Goal: Transaction & Acquisition: Obtain resource

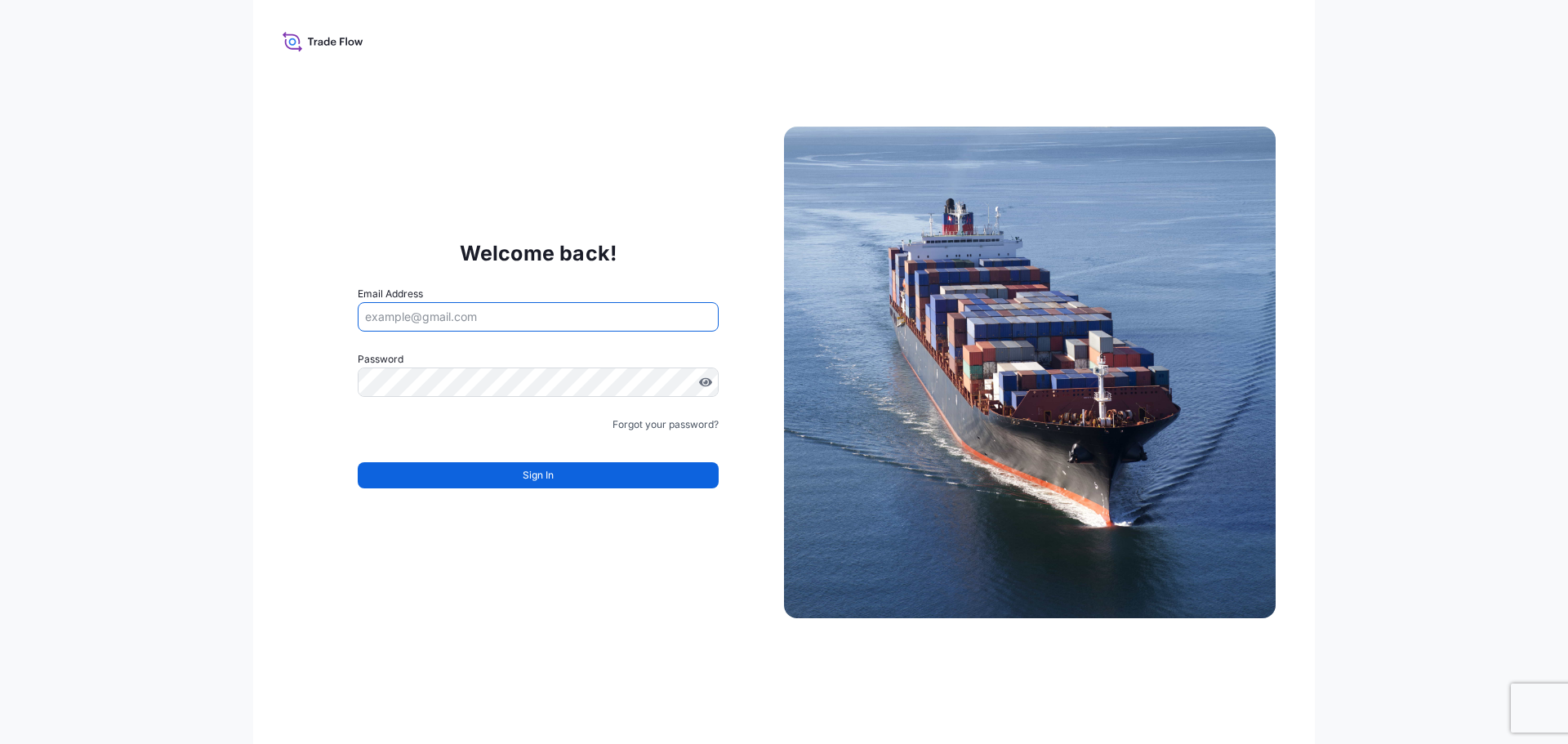
click at [514, 317] on input "Email Address" at bounding box center [538, 316] width 361 height 29
type input "pleleu937@gmail.com"
click at [480, 367] on div at bounding box center [538, 382] width 361 height 29
click at [324, 46] on icon at bounding box center [323, 41] width 81 height 23
click at [508, 319] on input "Email Address" at bounding box center [538, 316] width 361 height 29
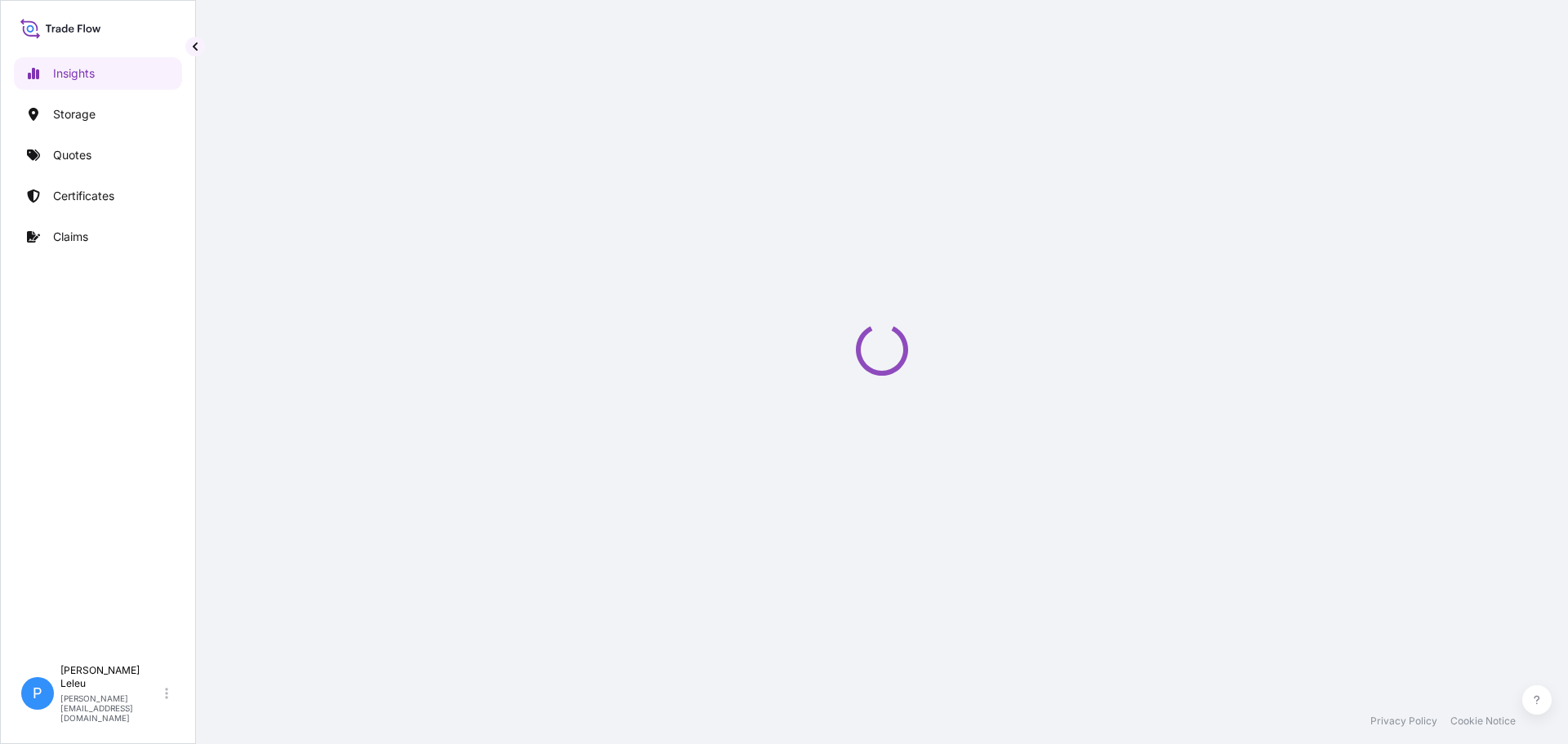
select select "2025"
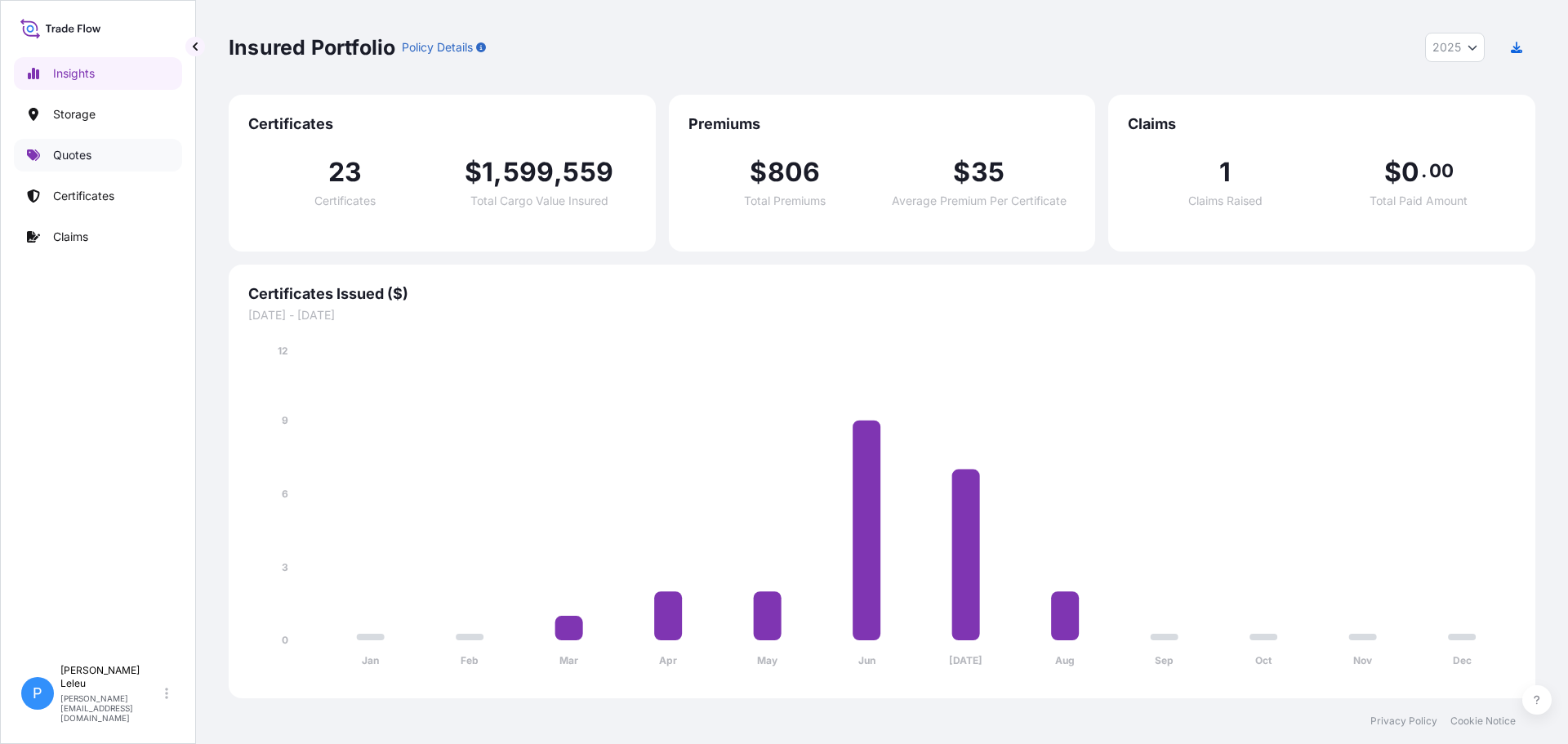
click at [94, 145] on link "Quotes" at bounding box center [98, 155] width 169 height 33
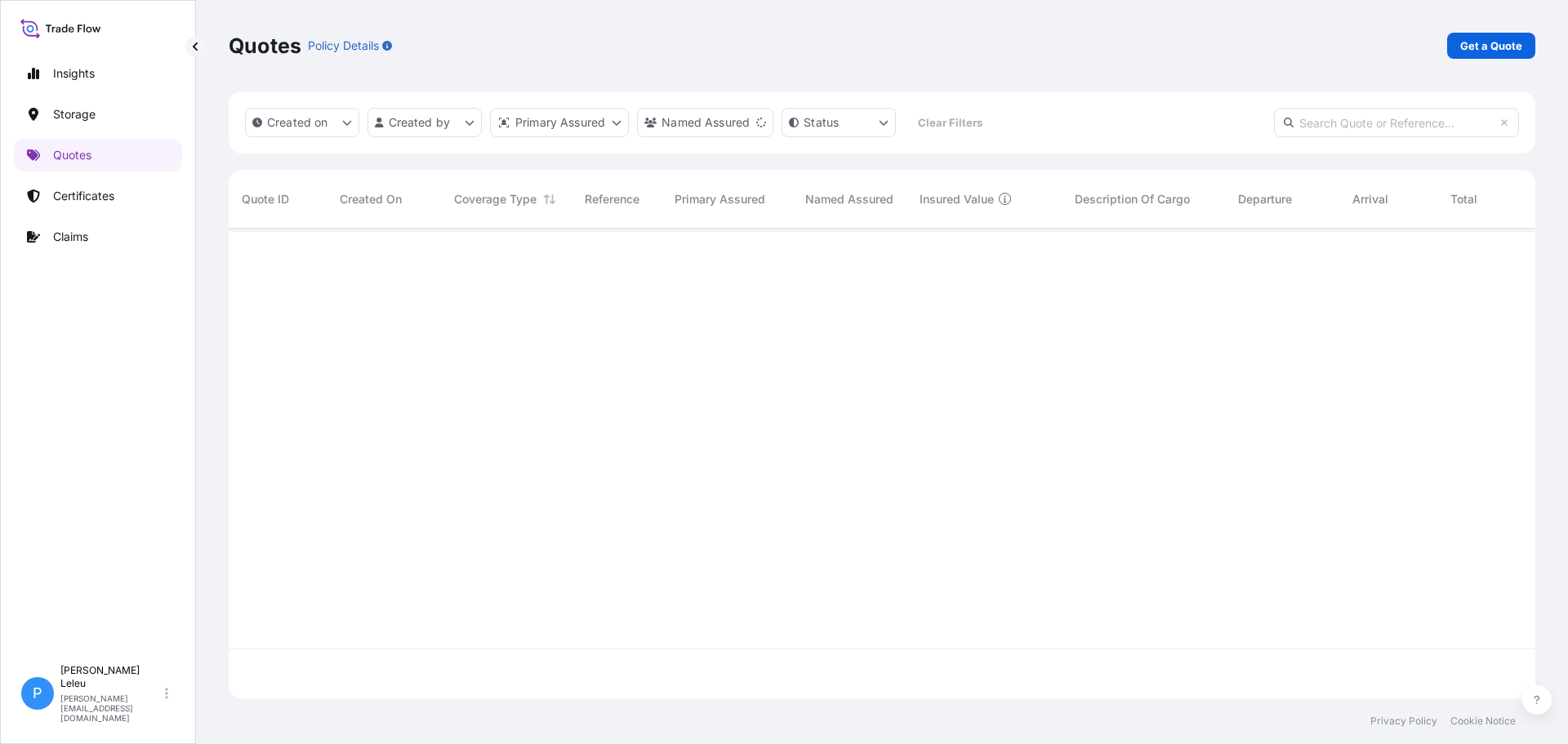
scroll to position [516, 1295]
click at [1479, 46] on p "Get a Quote" at bounding box center [1492, 45] width 62 height 16
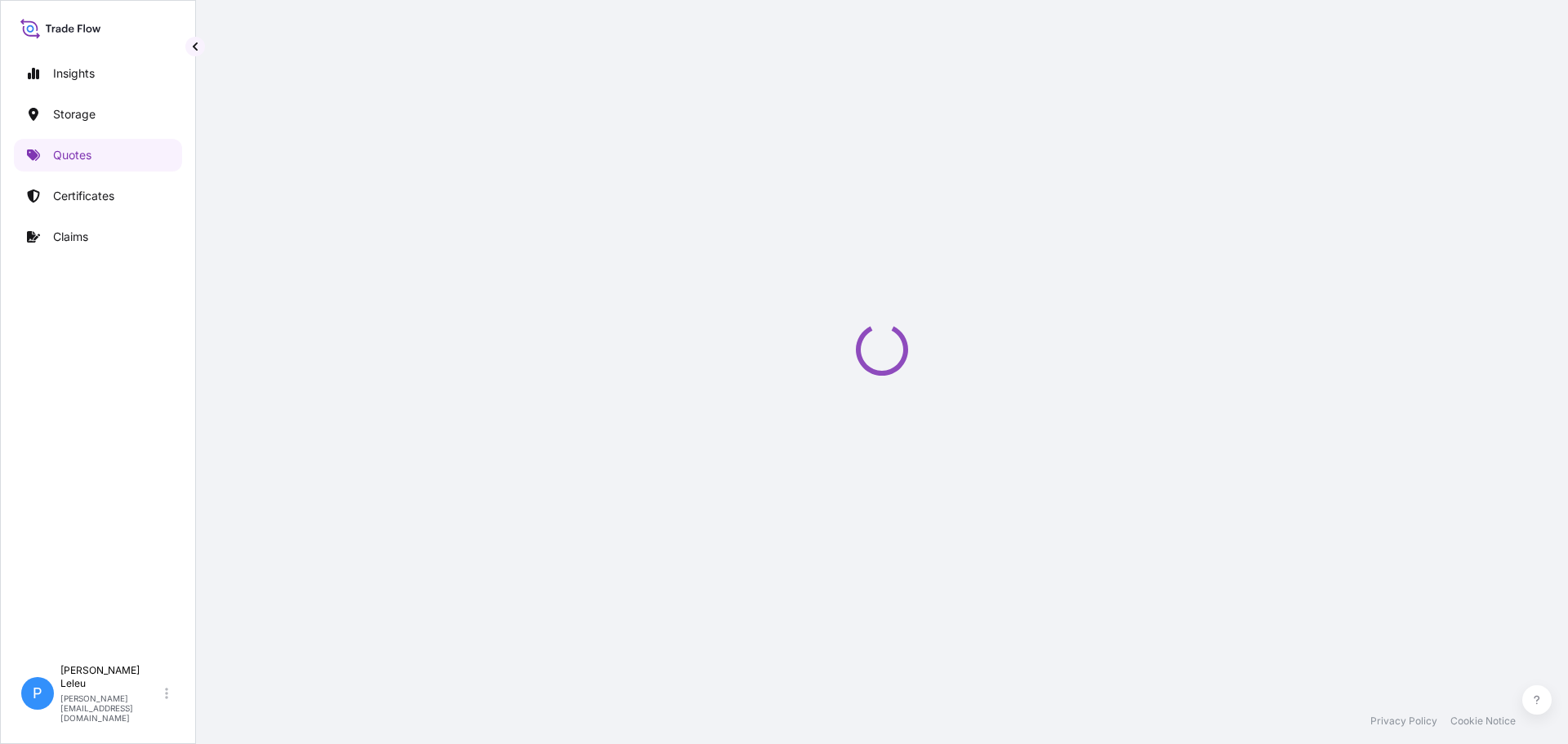
select select "Water"
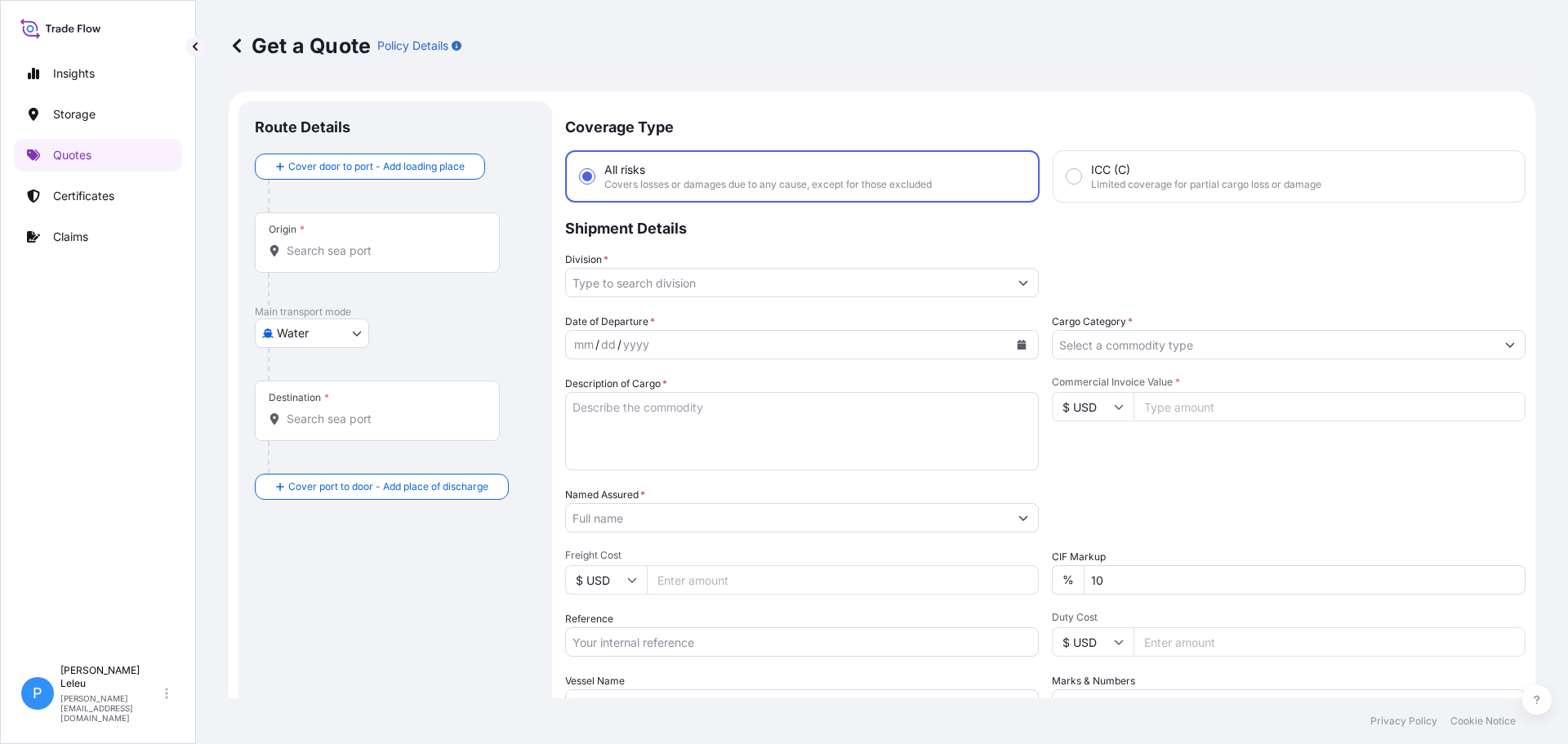
scroll to position [26, 0]
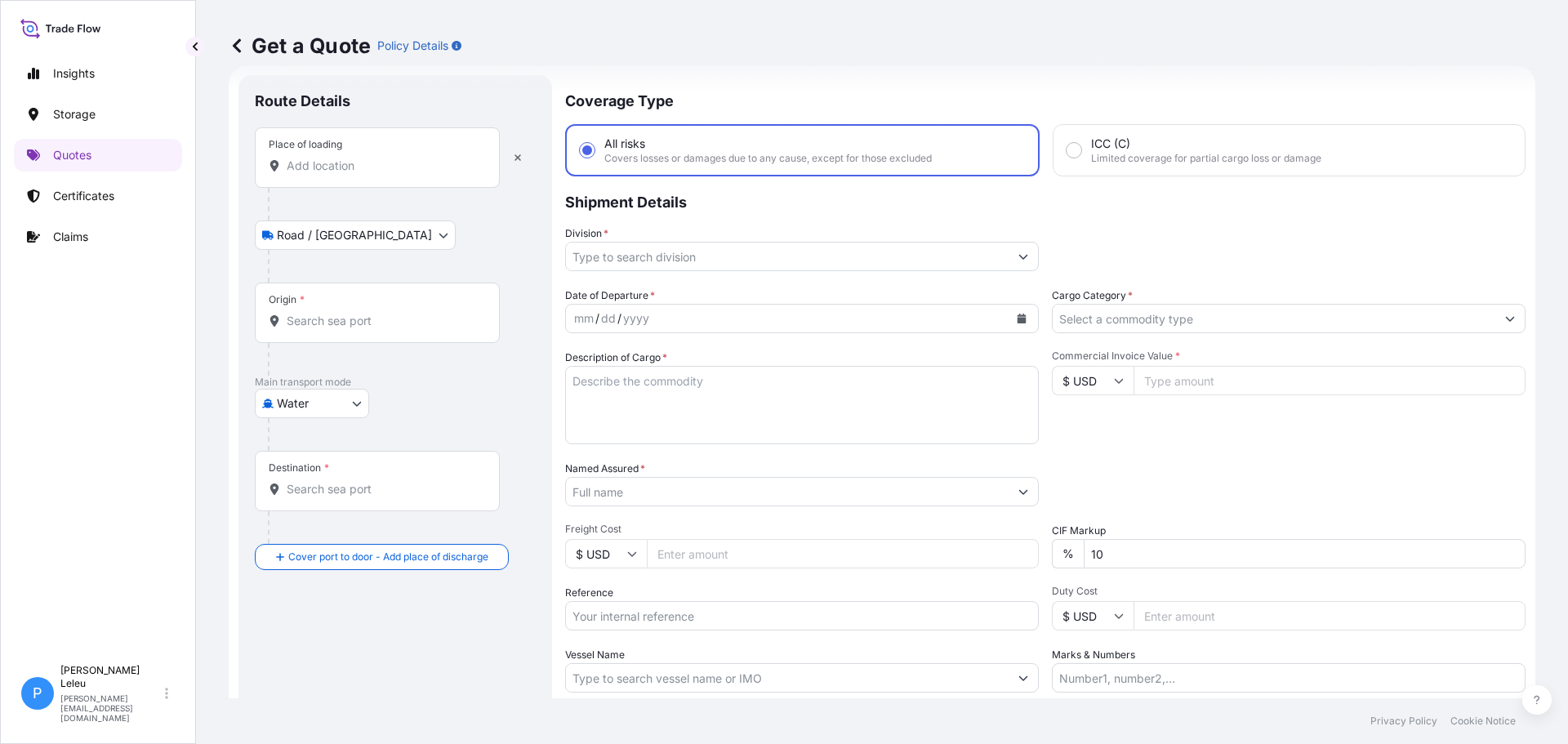
click at [350, 167] on input "Place of loading" at bounding box center [383, 165] width 193 height 16
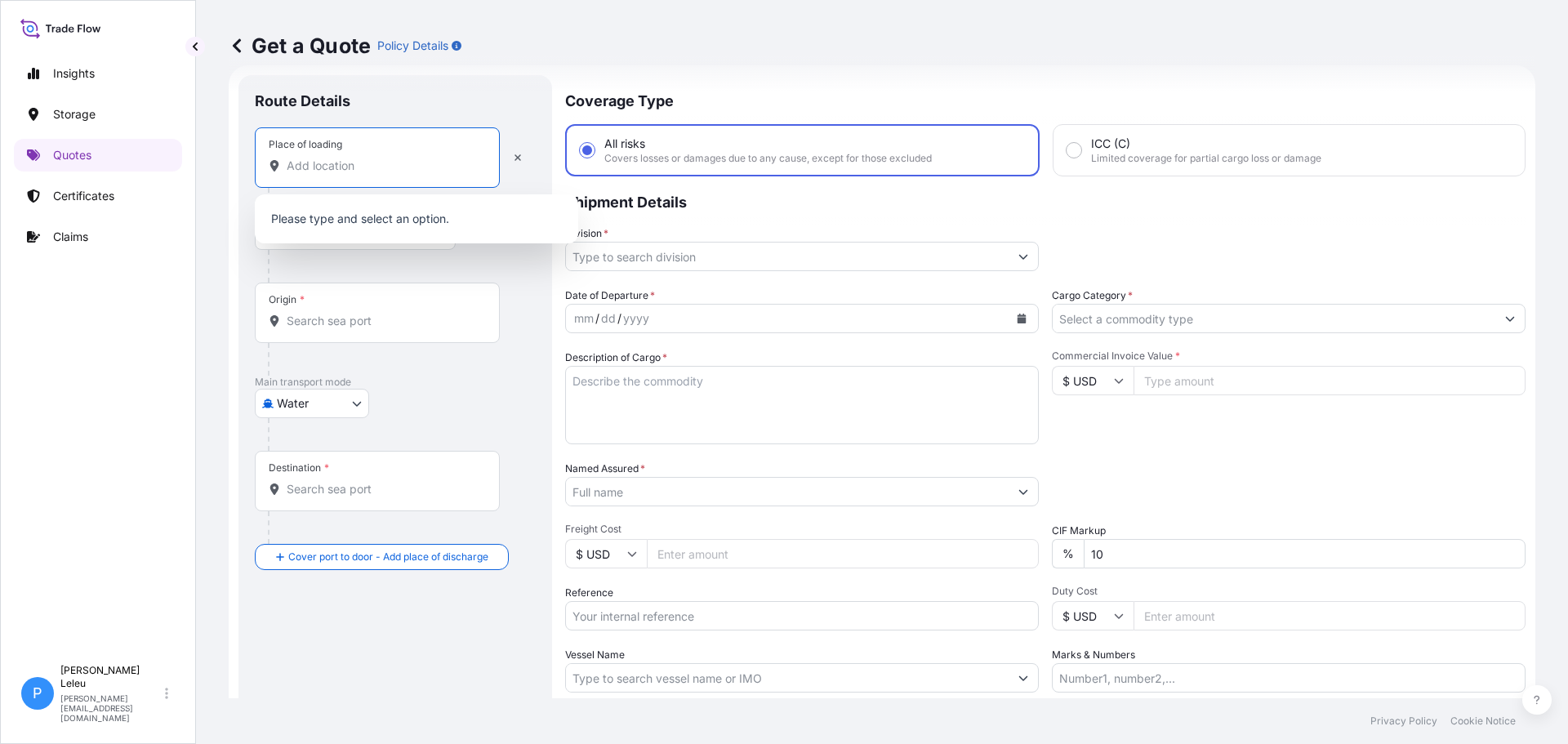
click at [307, 165] on input "Place of loading" at bounding box center [383, 165] width 193 height 16
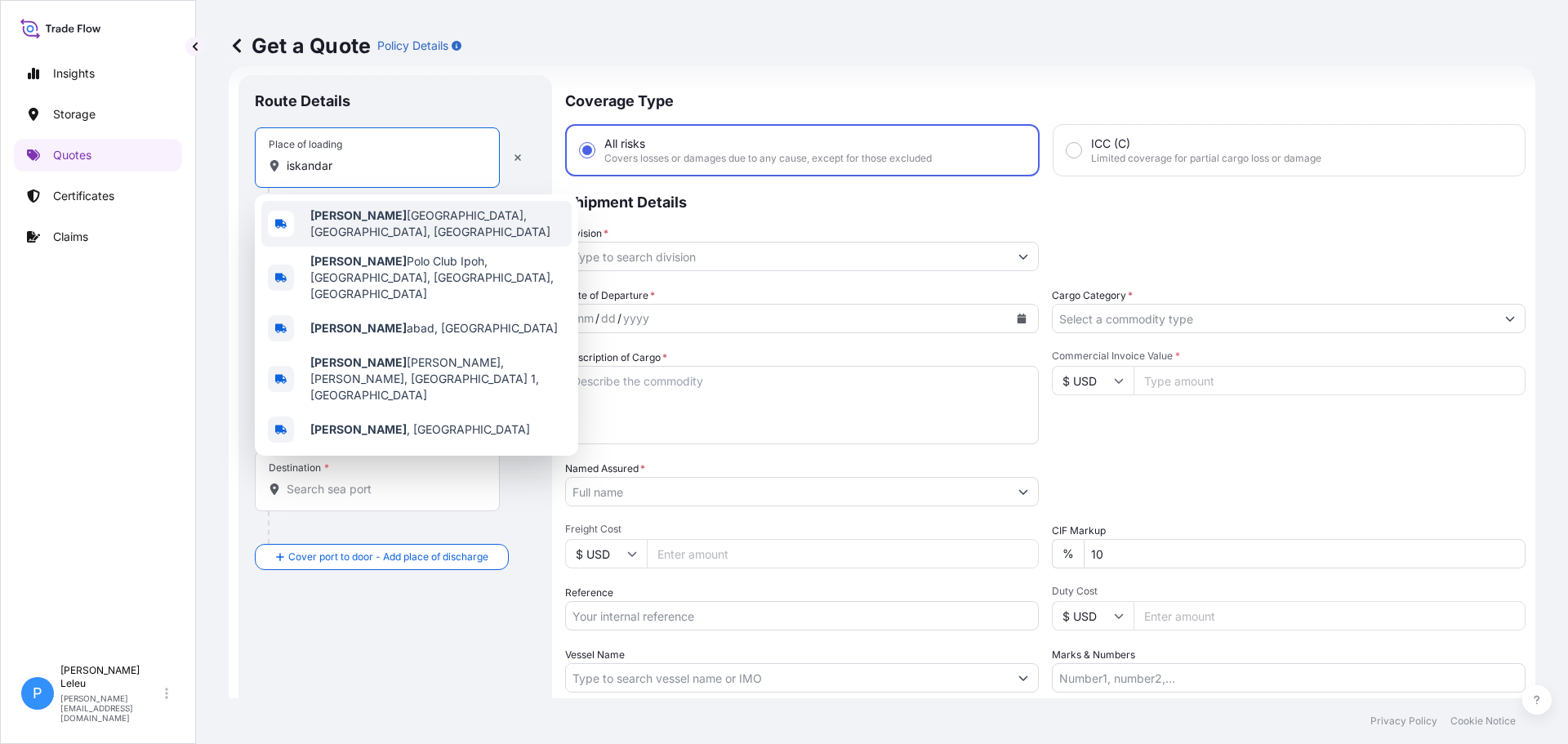
click at [397, 220] on span "[PERSON_NAME], [GEOGRAPHIC_DATA], [GEOGRAPHIC_DATA]" at bounding box center [438, 223] width 255 height 33
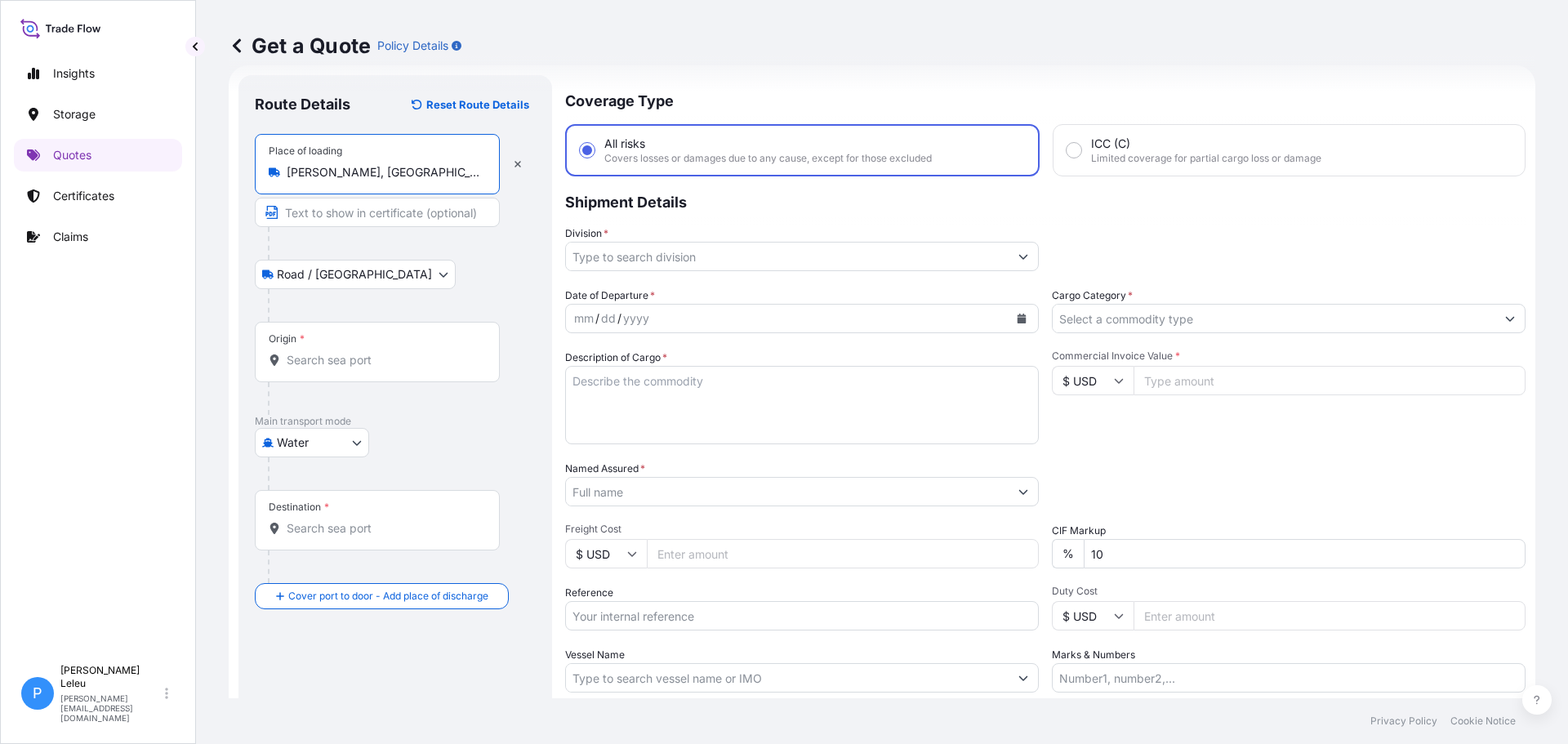
type input "[PERSON_NAME], [GEOGRAPHIC_DATA], [GEOGRAPHIC_DATA]"
click at [333, 368] on div "Origin *" at bounding box center [378, 352] width 245 height 60
click at [333, 368] on input "Origin *" at bounding box center [383, 360] width 193 height 16
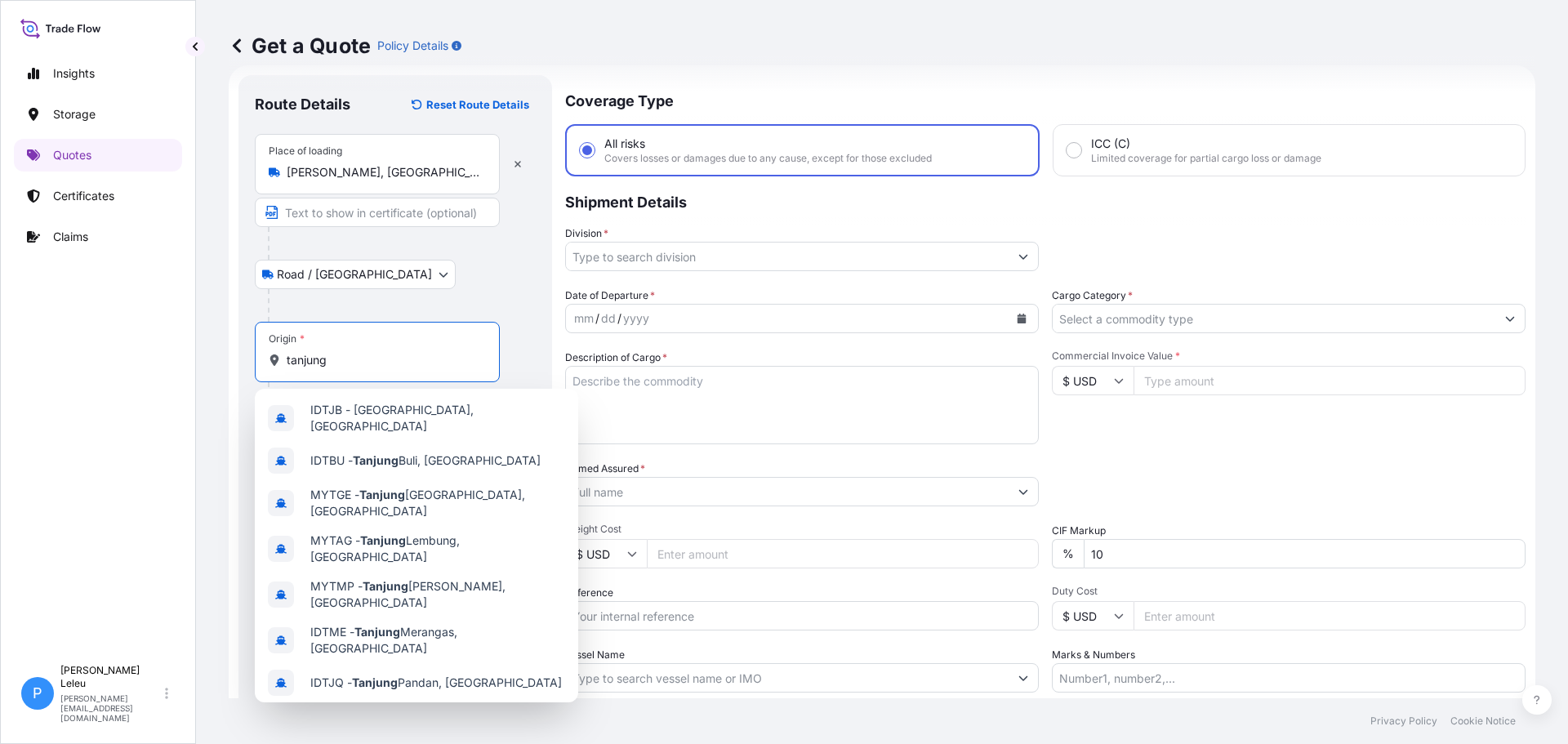
click at [423, 709] on span "MYTPP - [GEOGRAPHIC_DATA], [GEOGRAPHIC_DATA]" at bounding box center [438, 725] width 255 height 33
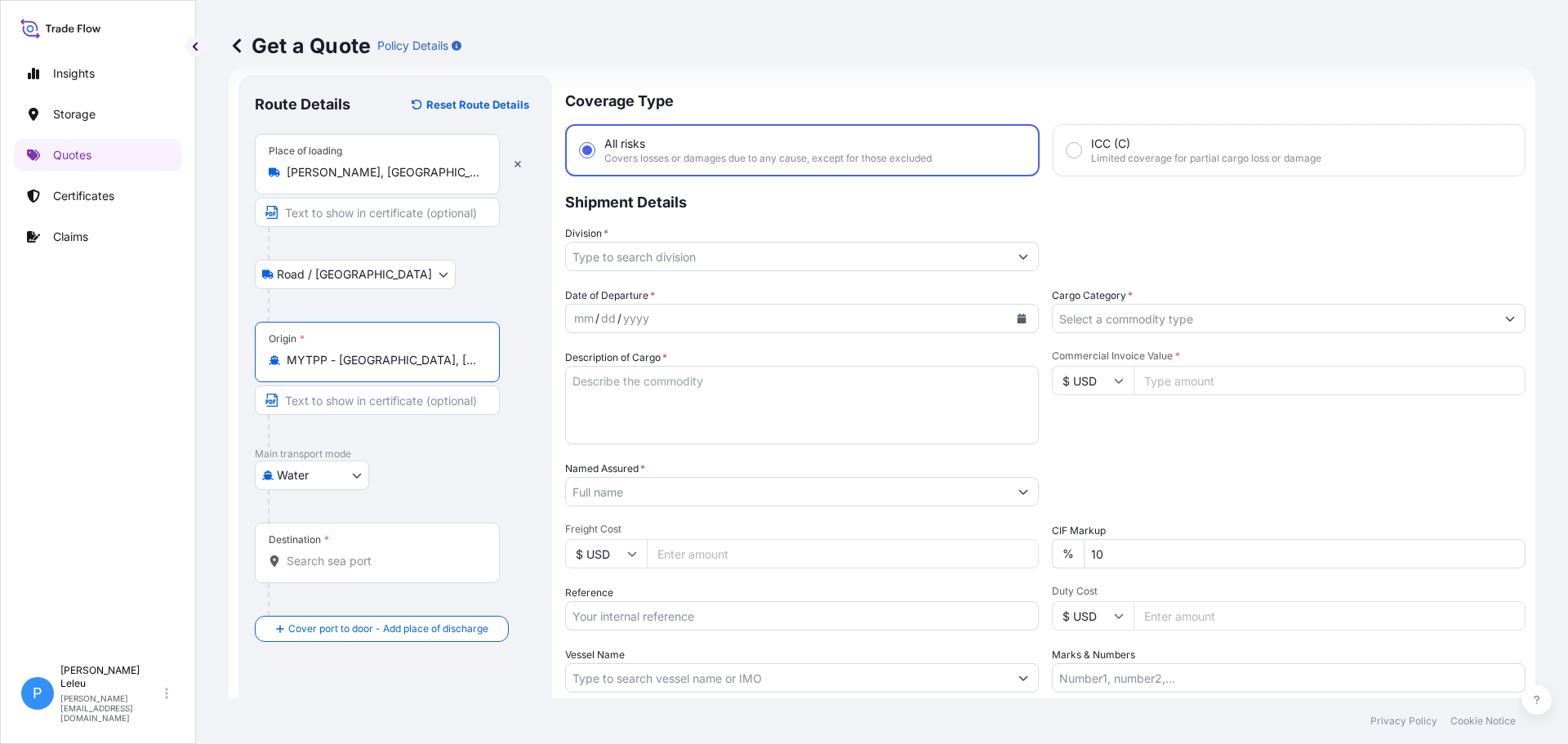
type input "MYTPP - [GEOGRAPHIC_DATA], [GEOGRAPHIC_DATA]"
click at [343, 480] on body "9 options available. 0 options available. 10 options available. Insights Storag…" at bounding box center [784, 372] width 1568 height 744
click at [336, 556] on input "Destination *" at bounding box center [383, 560] width 193 height 16
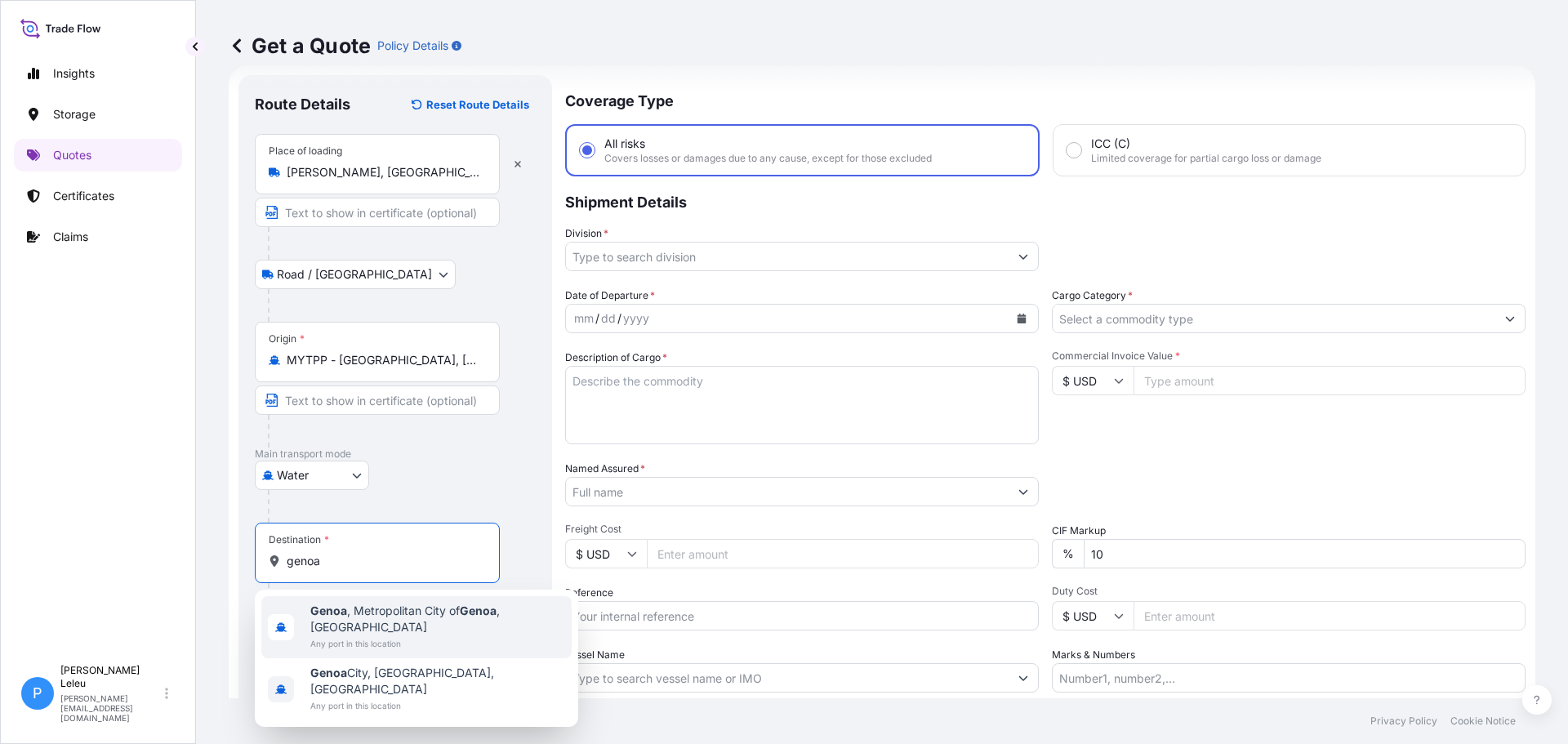
click at [426, 611] on span "[GEOGRAPHIC_DATA] , [GEOGRAPHIC_DATA] of [GEOGRAPHIC_DATA] , [GEOGRAPHIC_DATA]" at bounding box center [438, 619] width 255 height 33
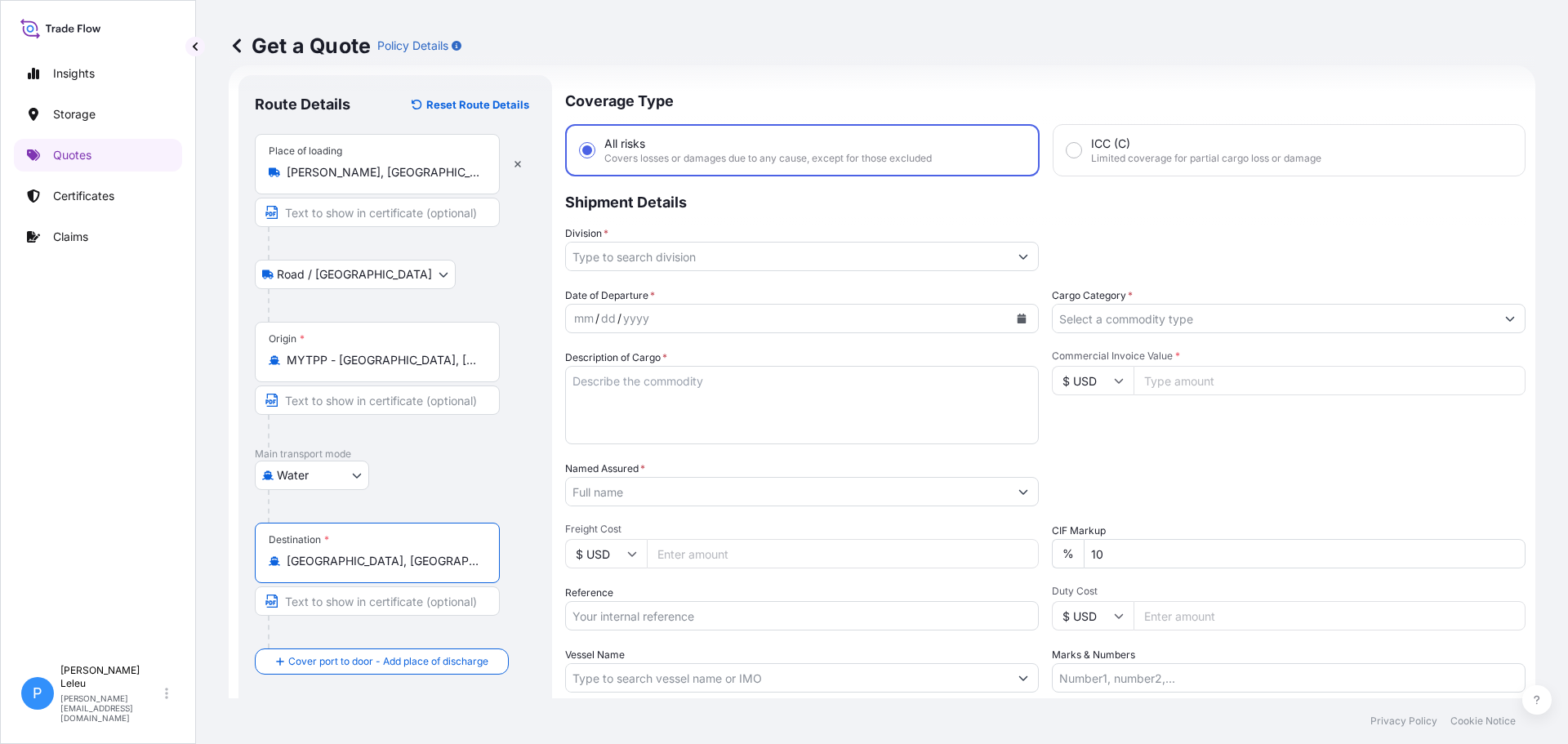
type input "[GEOGRAPHIC_DATA], [GEOGRAPHIC_DATA] of [GEOGRAPHIC_DATA], [GEOGRAPHIC_DATA]"
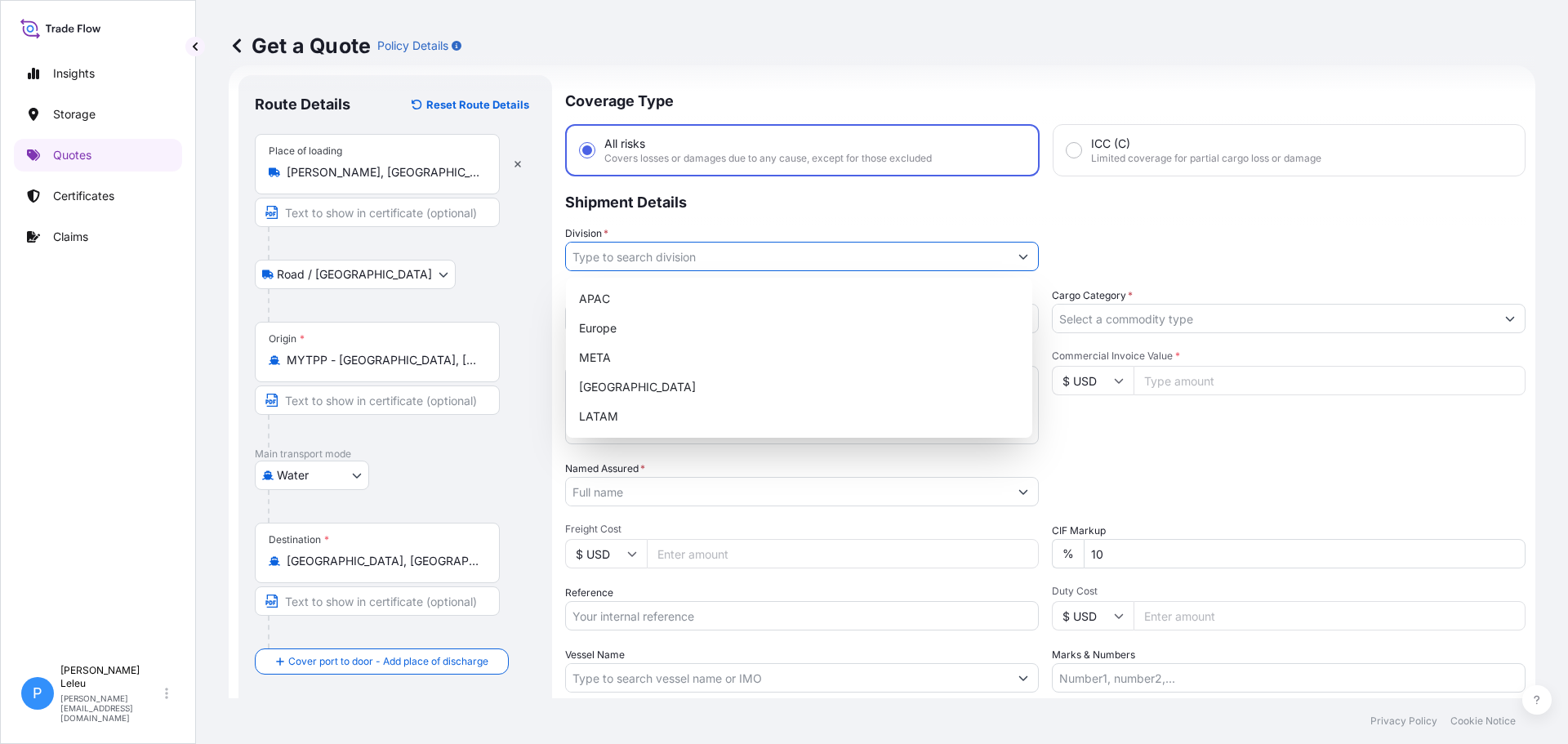
click at [1021, 258] on icon "Show suggestions" at bounding box center [1024, 257] width 10 height 10
click at [753, 316] on div "Europe" at bounding box center [799, 328] width 453 height 29
type input "Europe"
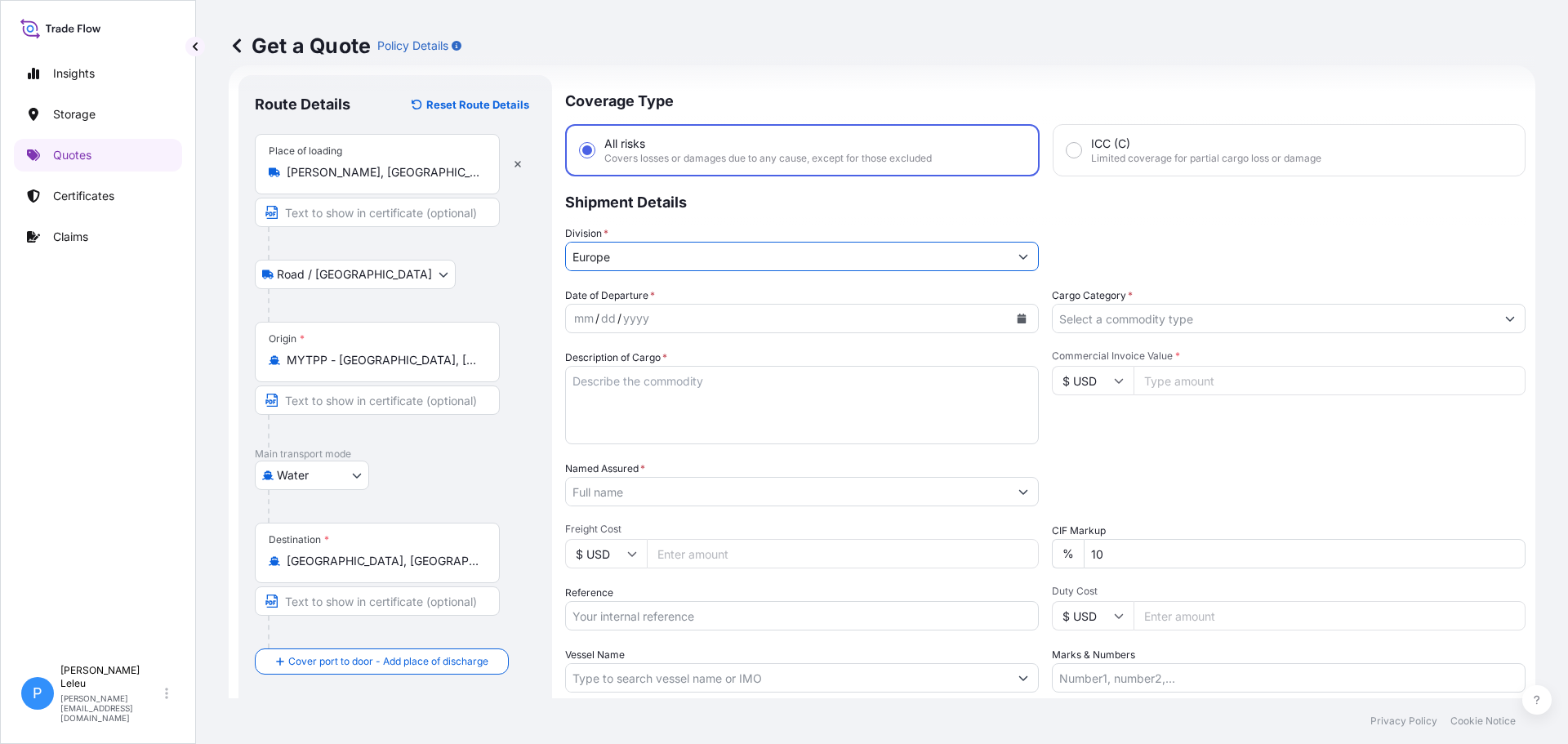
click at [1017, 315] on icon "Calendar" at bounding box center [1022, 319] width 10 height 10
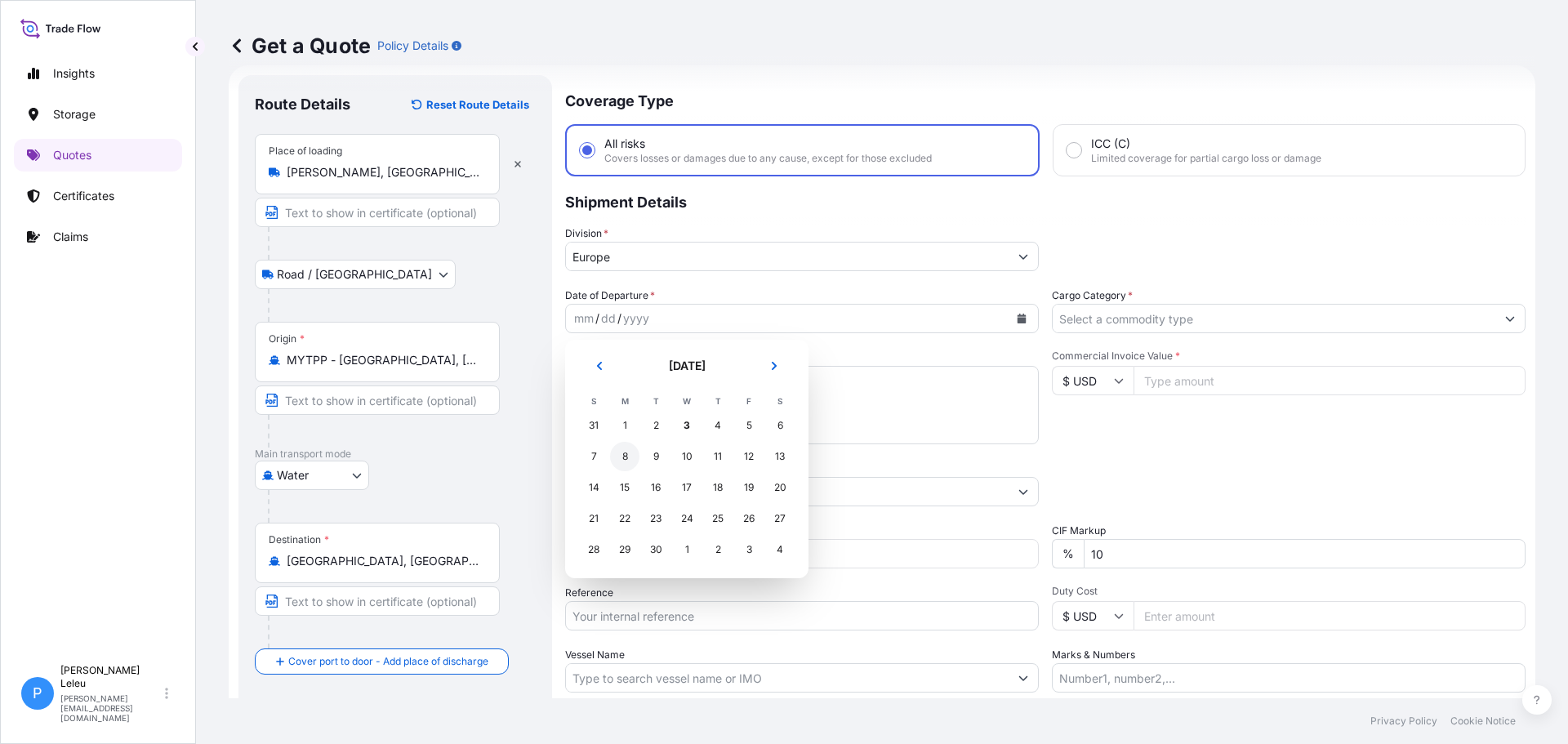
click at [632, 463] on div "8" at bounding box center [624, 456] width 29 height 29
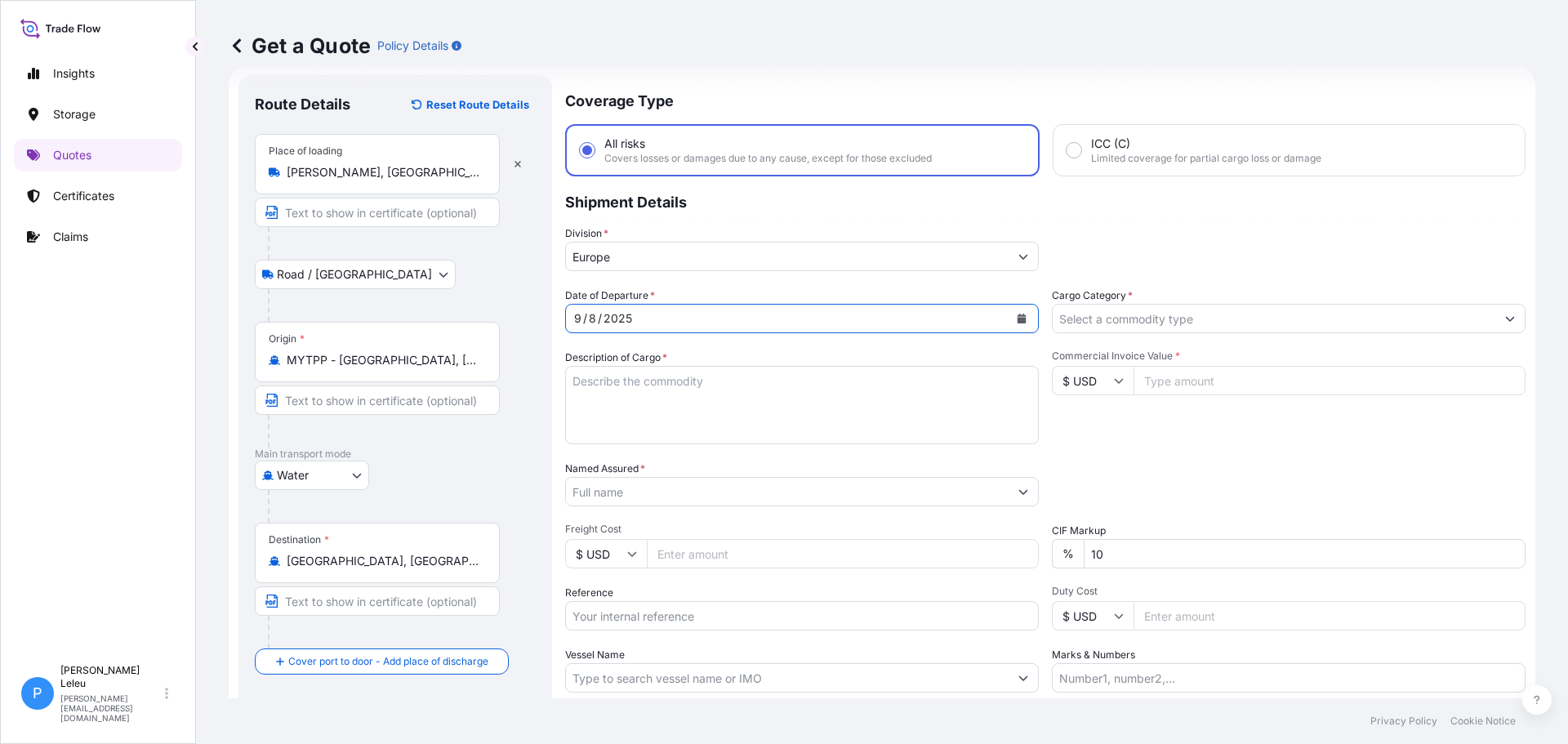
click at [662, 387] on textarea "Description of Cargo *" at bounding box center [802, 404] width 474 height 78
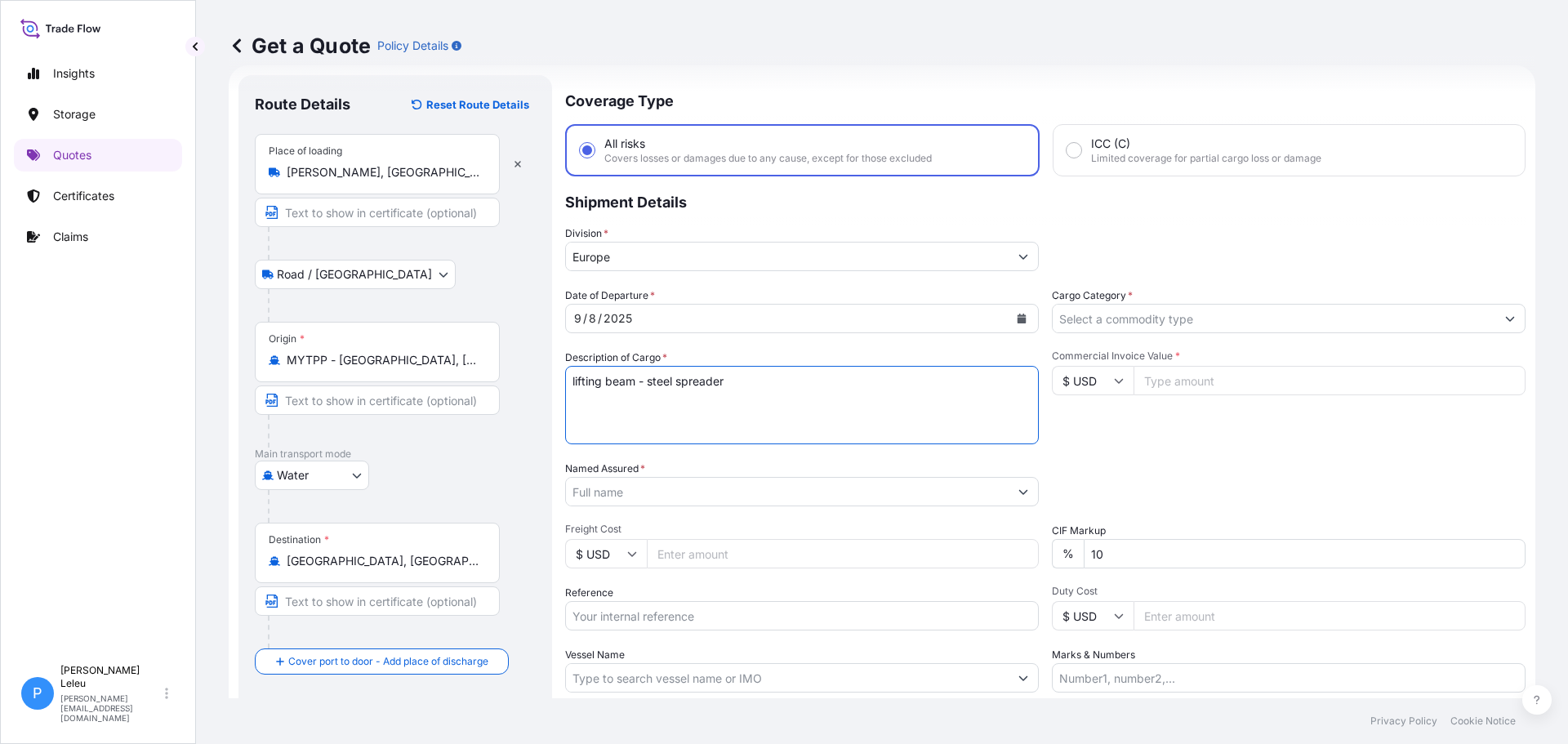
type textarea "lifting beam - steel spreader"
click at [1157, 322] on input "Cargo Category *" at bounding box center [1274, 318] width 443 height 29
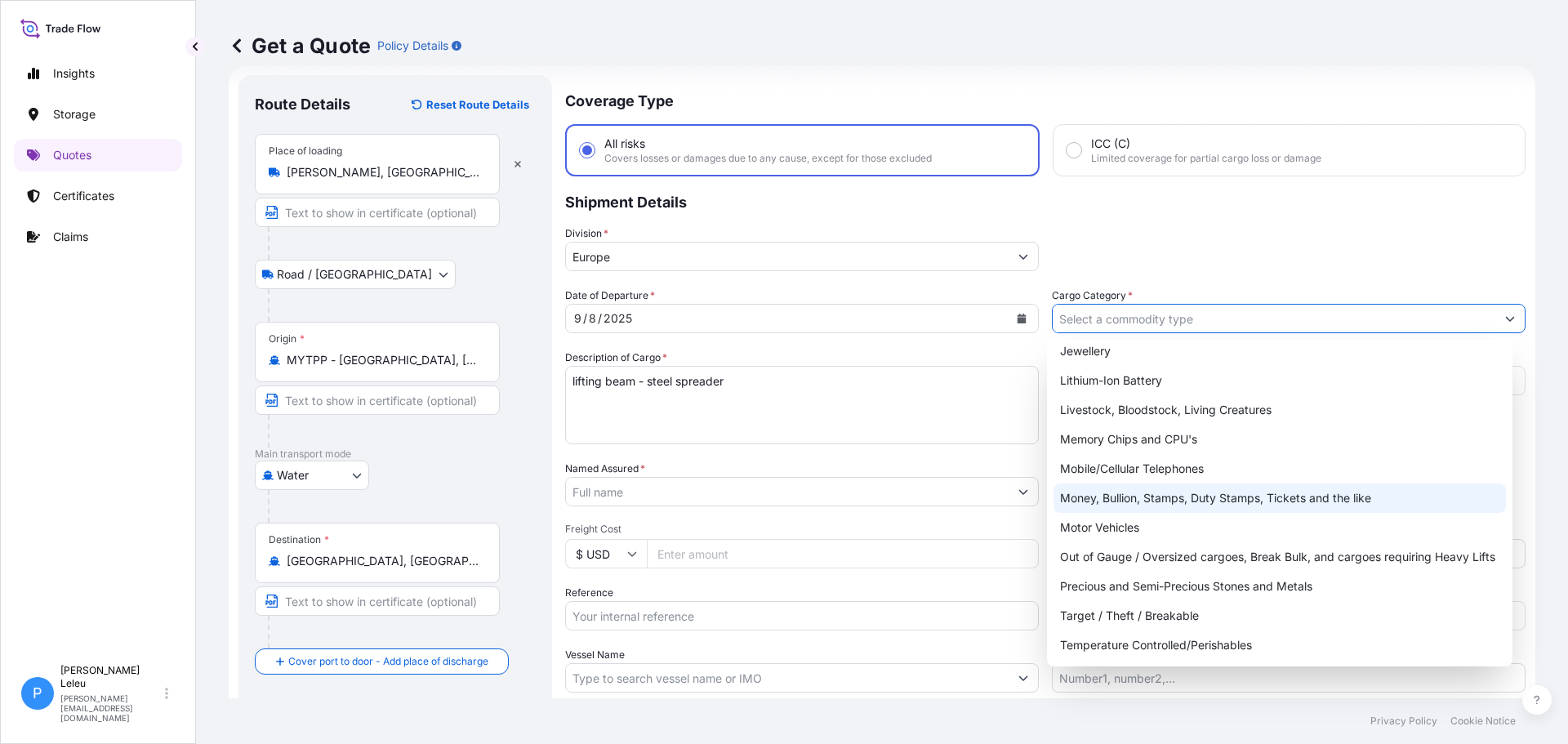
scroll to position [274, 0]
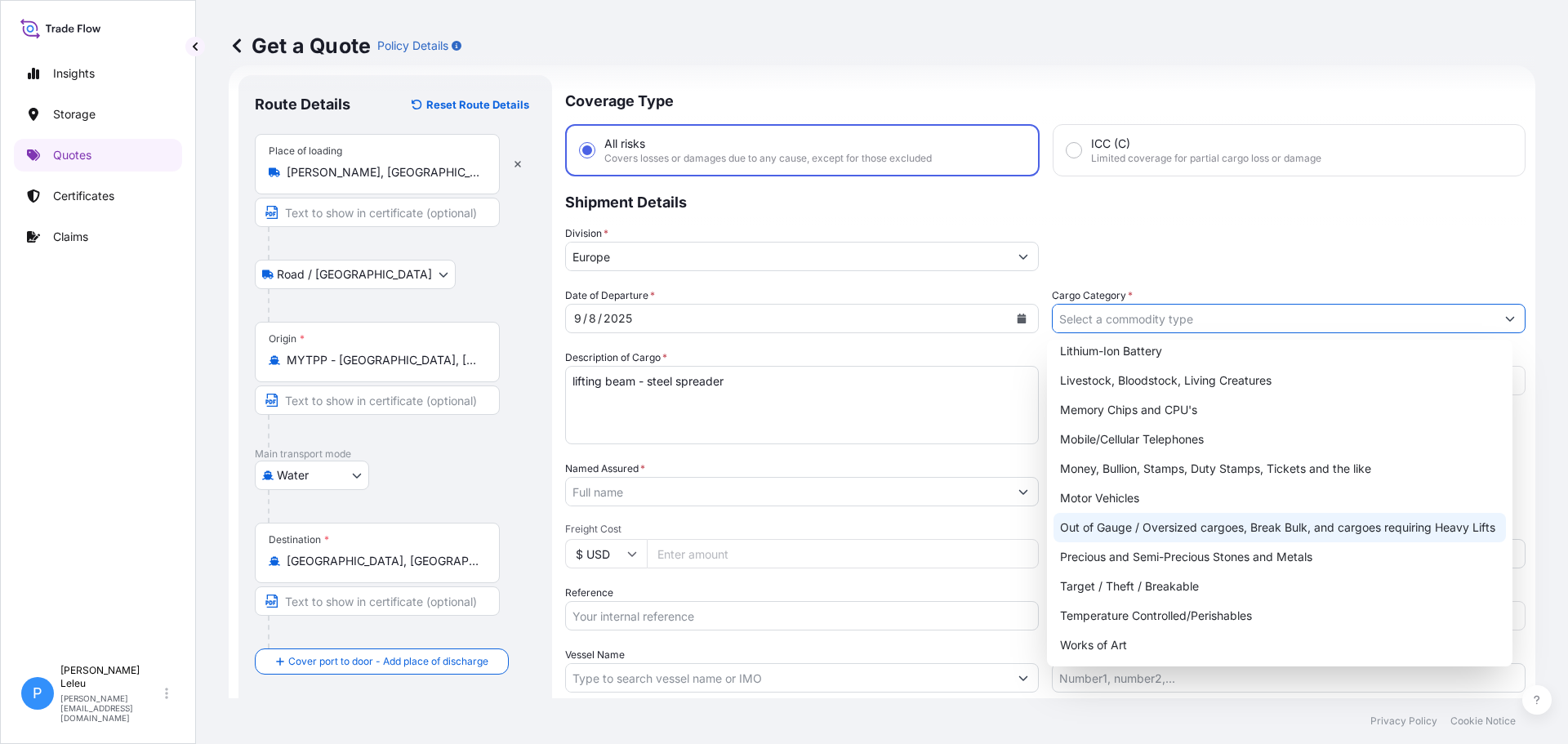
click at [1165, 523] on div "Out of Gauge / Oversized cargoes, Break Bulk, and cargoes requiring Heavy Lifts" at bounding box center [1280, 527] width 453 height 29
type input "Out of Gauge / Oversized cargoes, Break Bulk, and cargoes requiring Heavy Lifts"
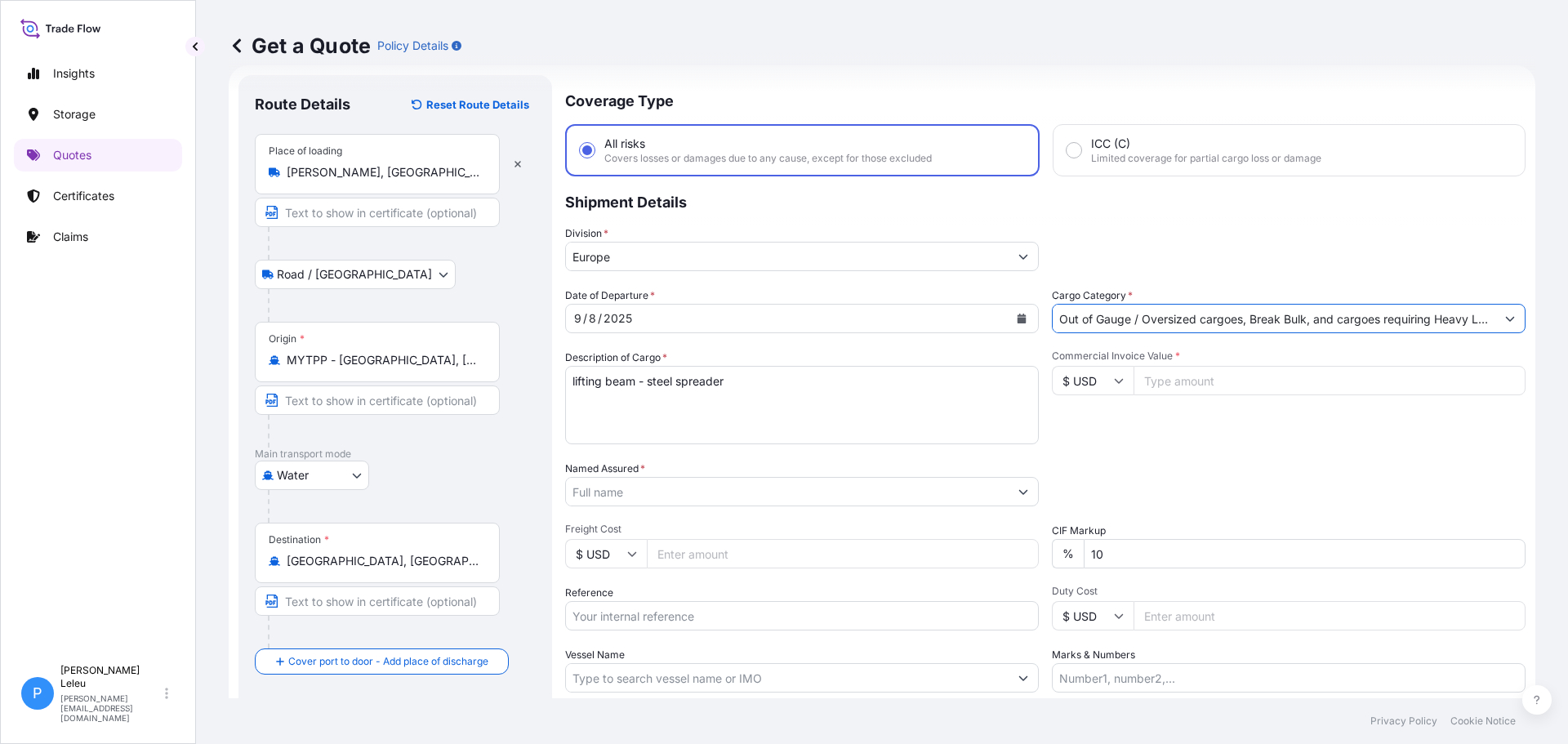
click at [1173, 379] on input "Commercial Invoice Value *" at bounding box center [1329, 380] width 392 height 29
click at [1211, 381] on input "Commercial Invoice Value *" at bounding box center [1329, 380] width 392 height 29
type input "443000"
click at [1150, 429] on div "Commercial Invoice Value * $ USD 443000" at bounding box center [1289, 397] width 474 height 95
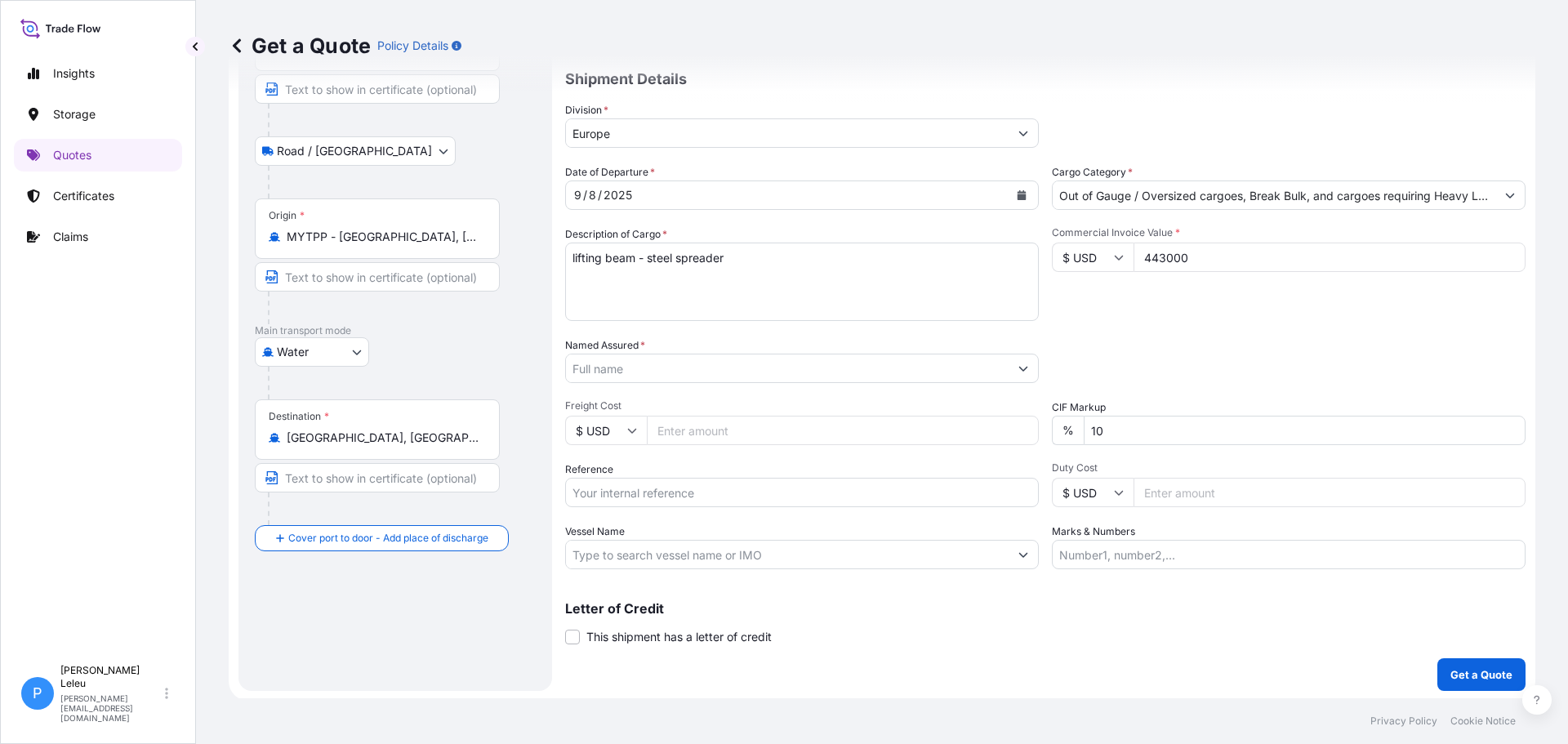
scroll to position [152, 0]
click at [721, 434] on input "Freight Cost" at bounding box center [842, 428] width 392 height 29
type input "12994"
click at [789, 493] on input "Reference" at bounding box center [802, 490] width 474 height 29
type input "Spreaders"
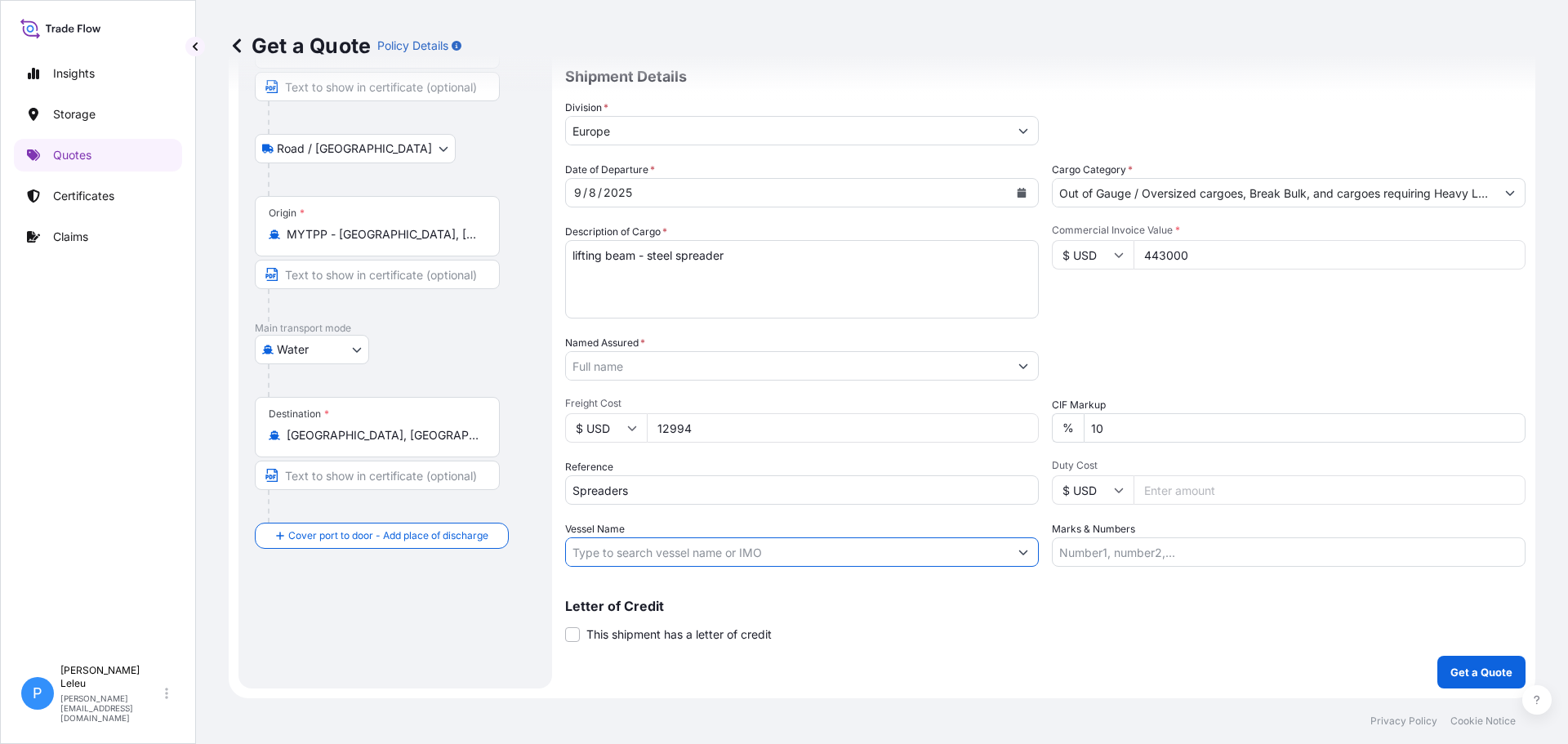
click at [813, 547] on input "Vessel Name" at bounding box center [788, 552] width 443 height 29
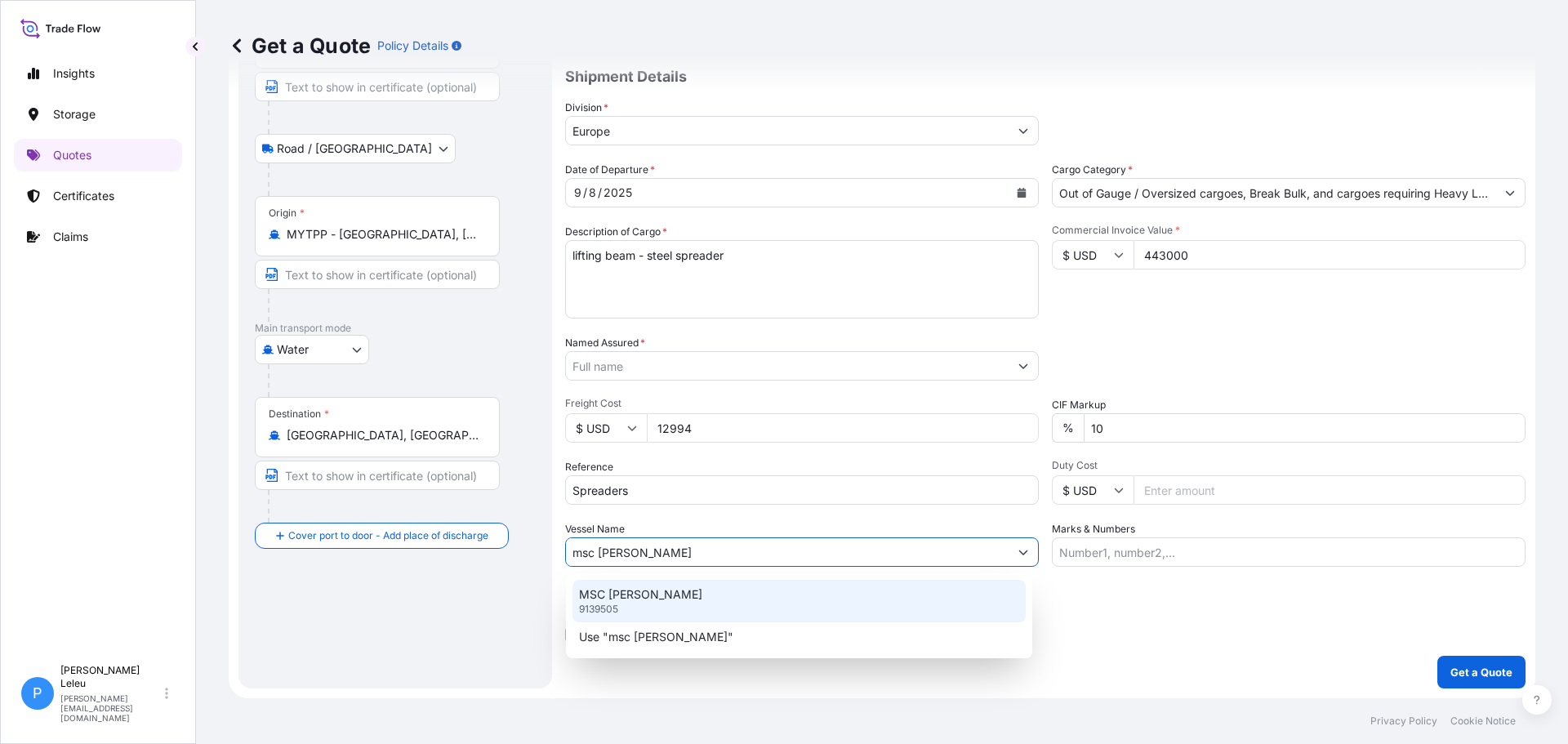
click at [664, 601] on p "MSC [PERSON_NAME]" at bounding box center [640, 594] width 123 height 16
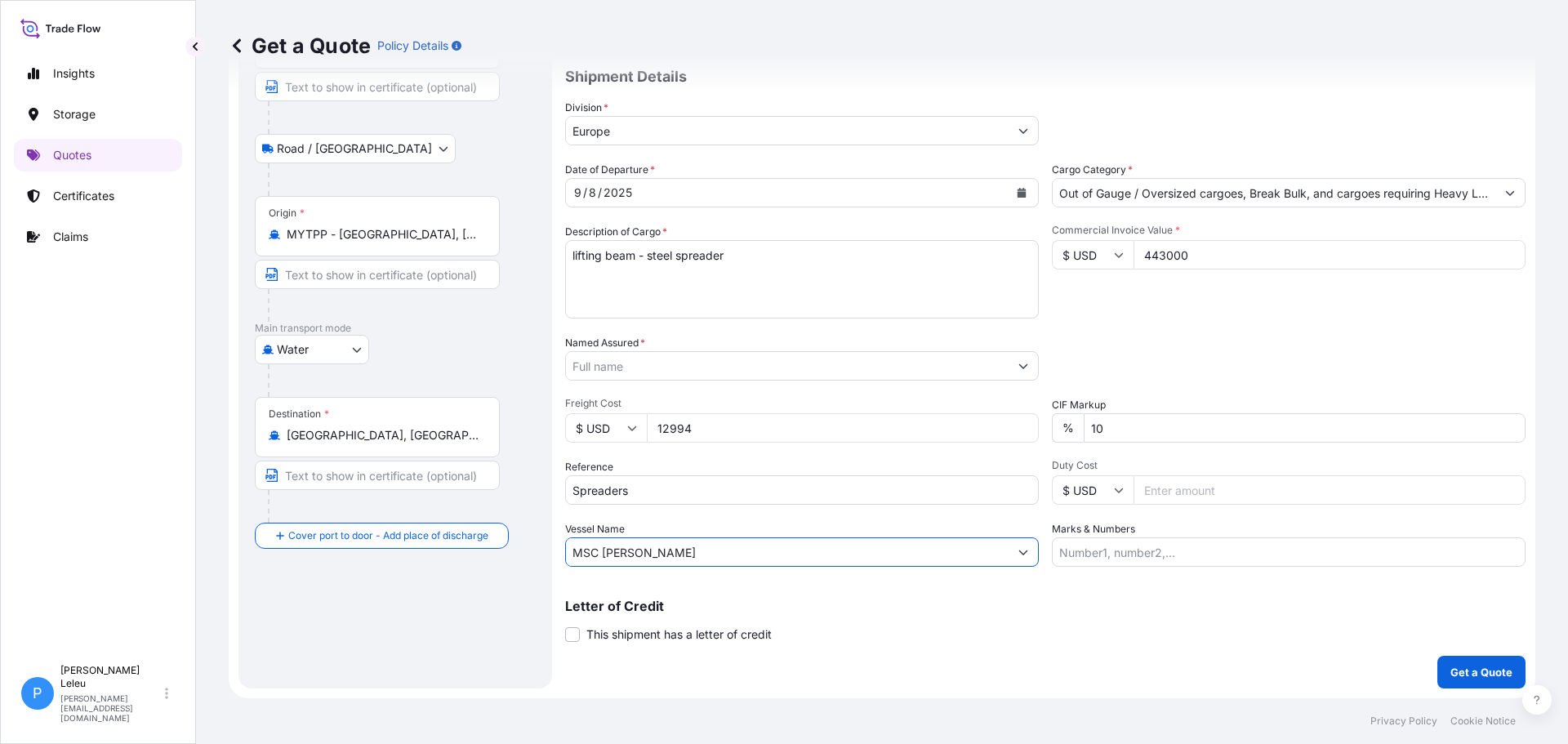
type input "MSC [PERSON_NAME]"
click at [1075, 549] on input "Marks & Numbers" at bounding box center [1289, 552] width 474 height 29
type input "2 x spreaders"
click at [1451, 665] on p "Get a Quote" at bounding box center [1482, 672] width 62 height 16
click at [1010, 362] on button "Show suggestions" at bounding box center [1023, 366] width 29 height 29
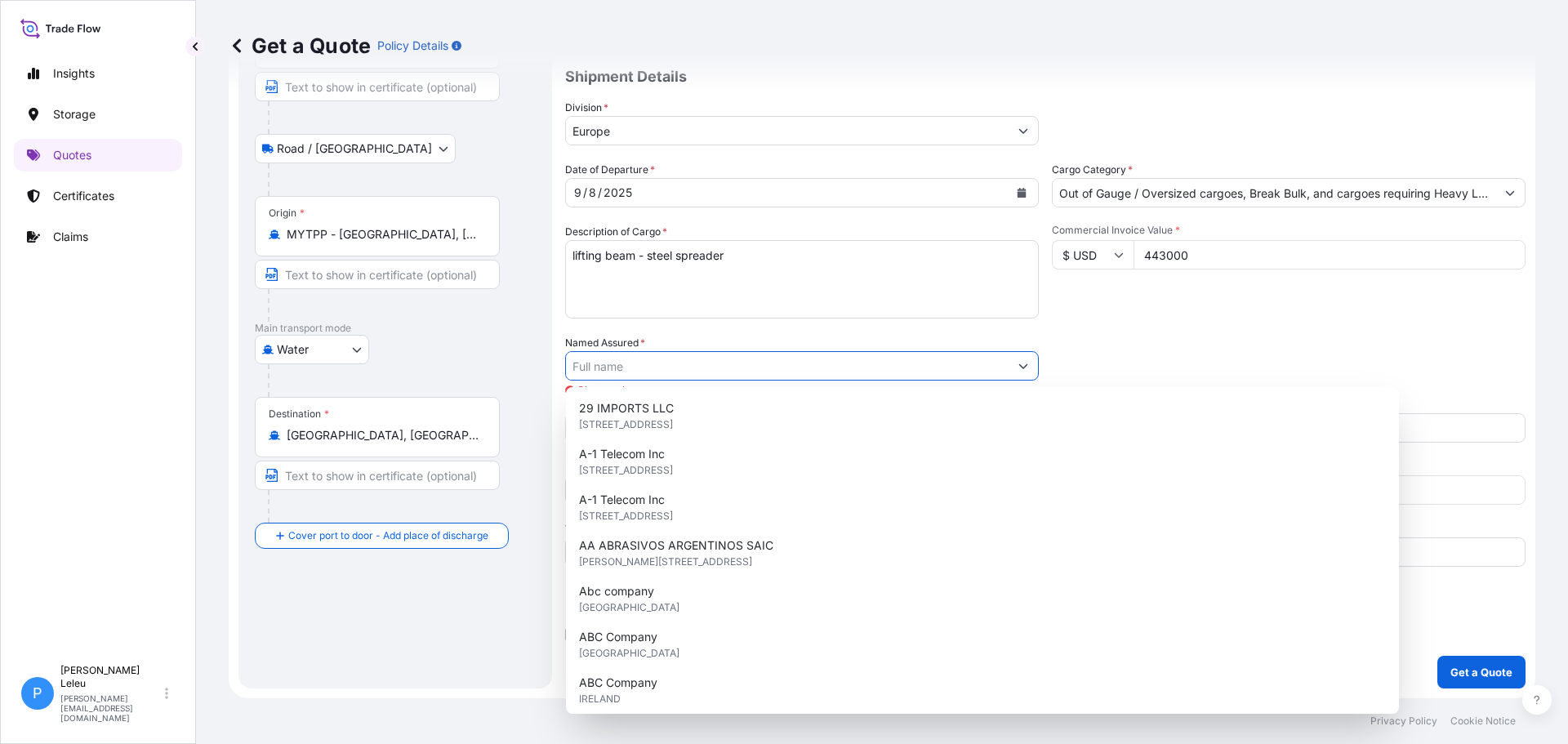
click at [784, 371] on input "Named Assured *" at bounding box center [788, 366] width 443 height 29
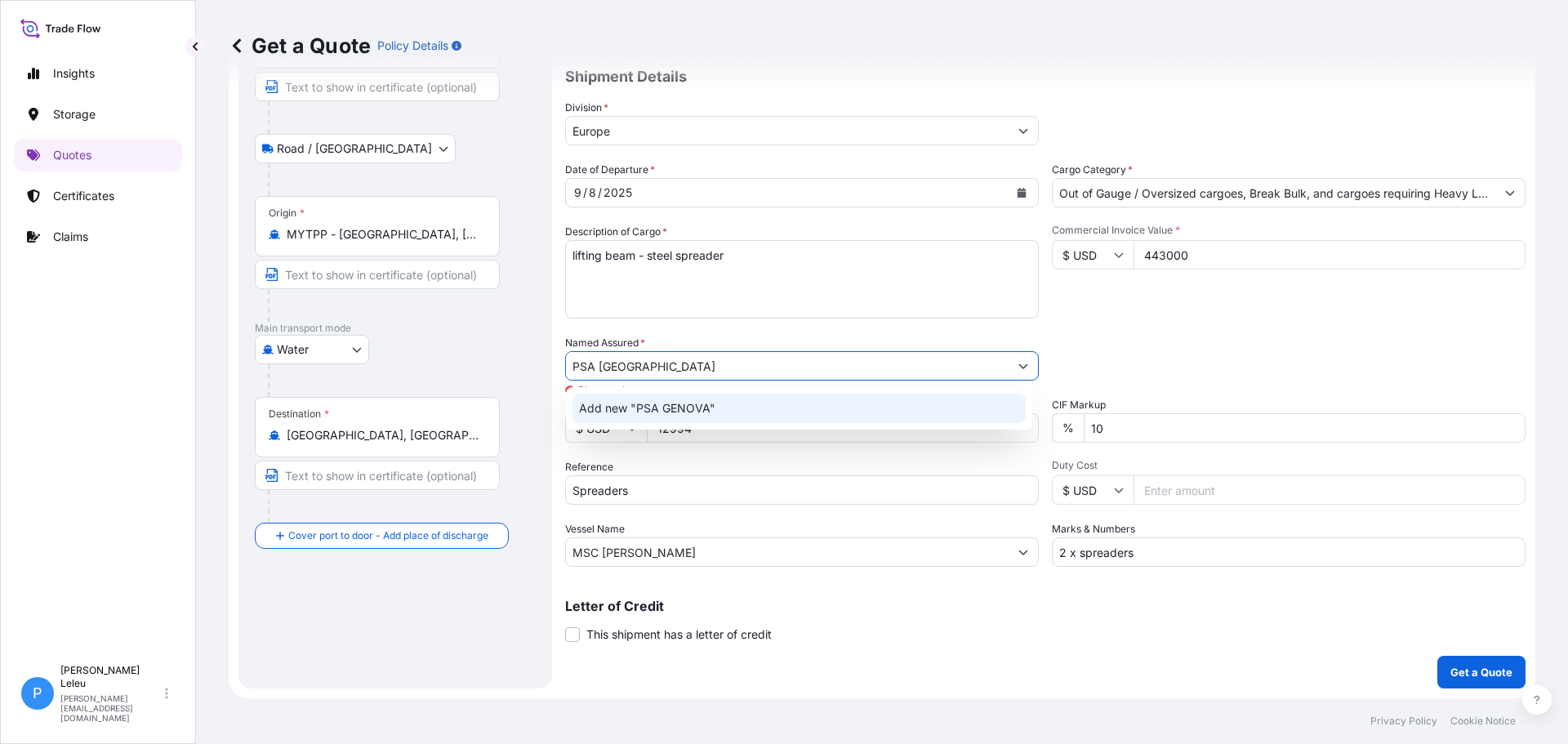
click at [656, 403] on span "Add new "PSA GENOVA"" at bounding box center [647, 408] width 137 height 16
click at [1018, 364] on icon "Show suggestions" at bounding box center [1024, 366] width 10 height 10
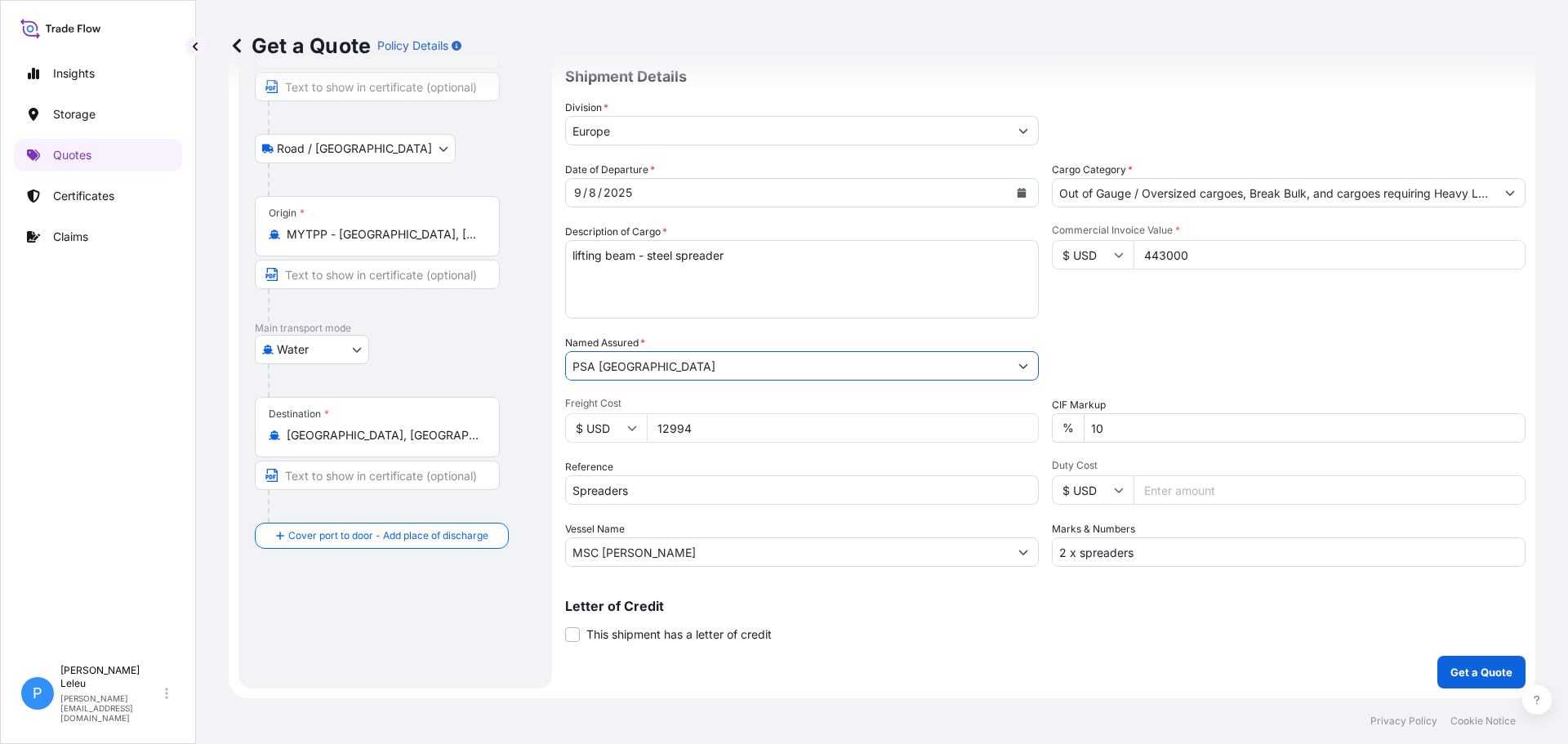
type input "PSA [GEOGRAPHIC_DATA]"
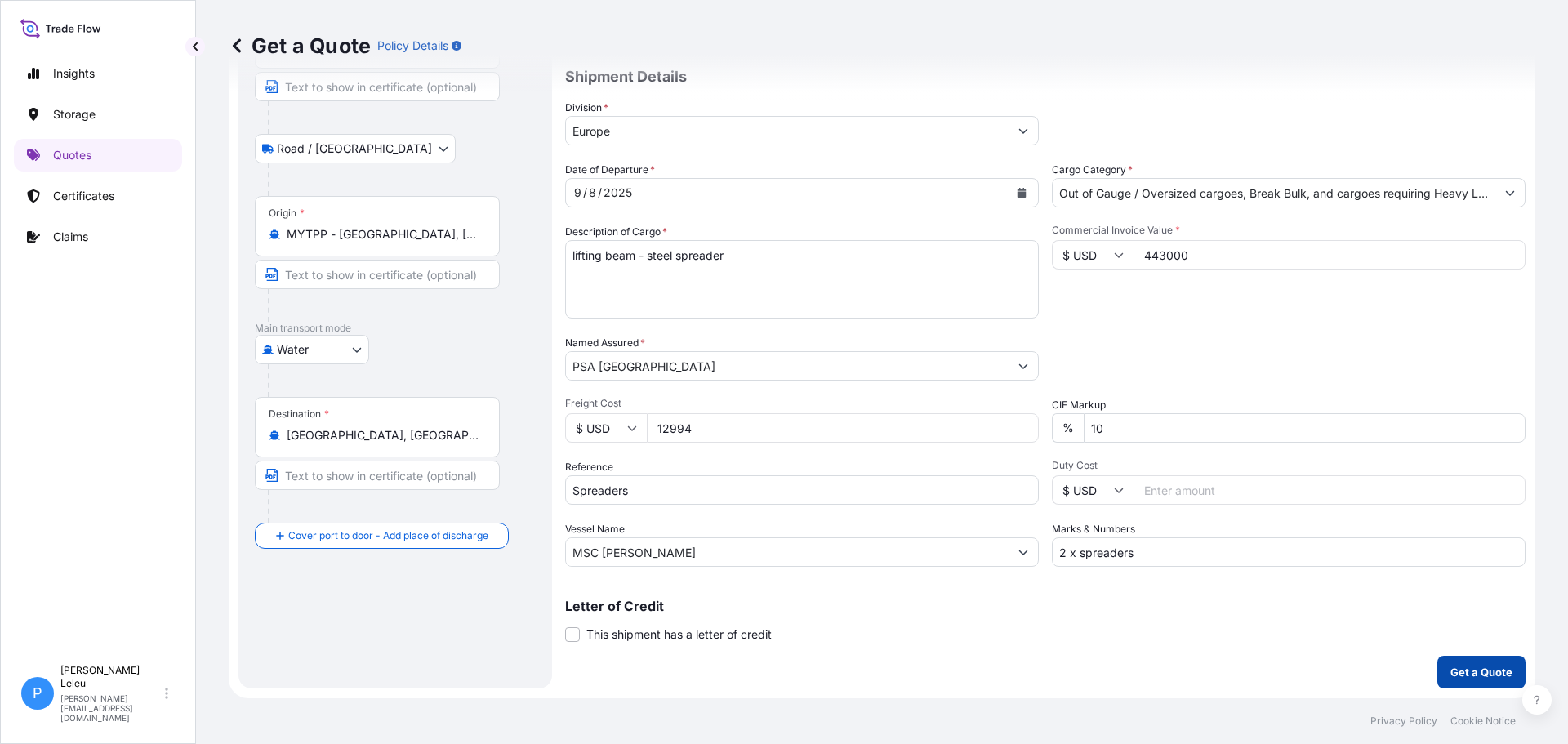
click at [1451, 666] on p "Get a Quote" at bounding box center [1482, 672] width 62 height 16
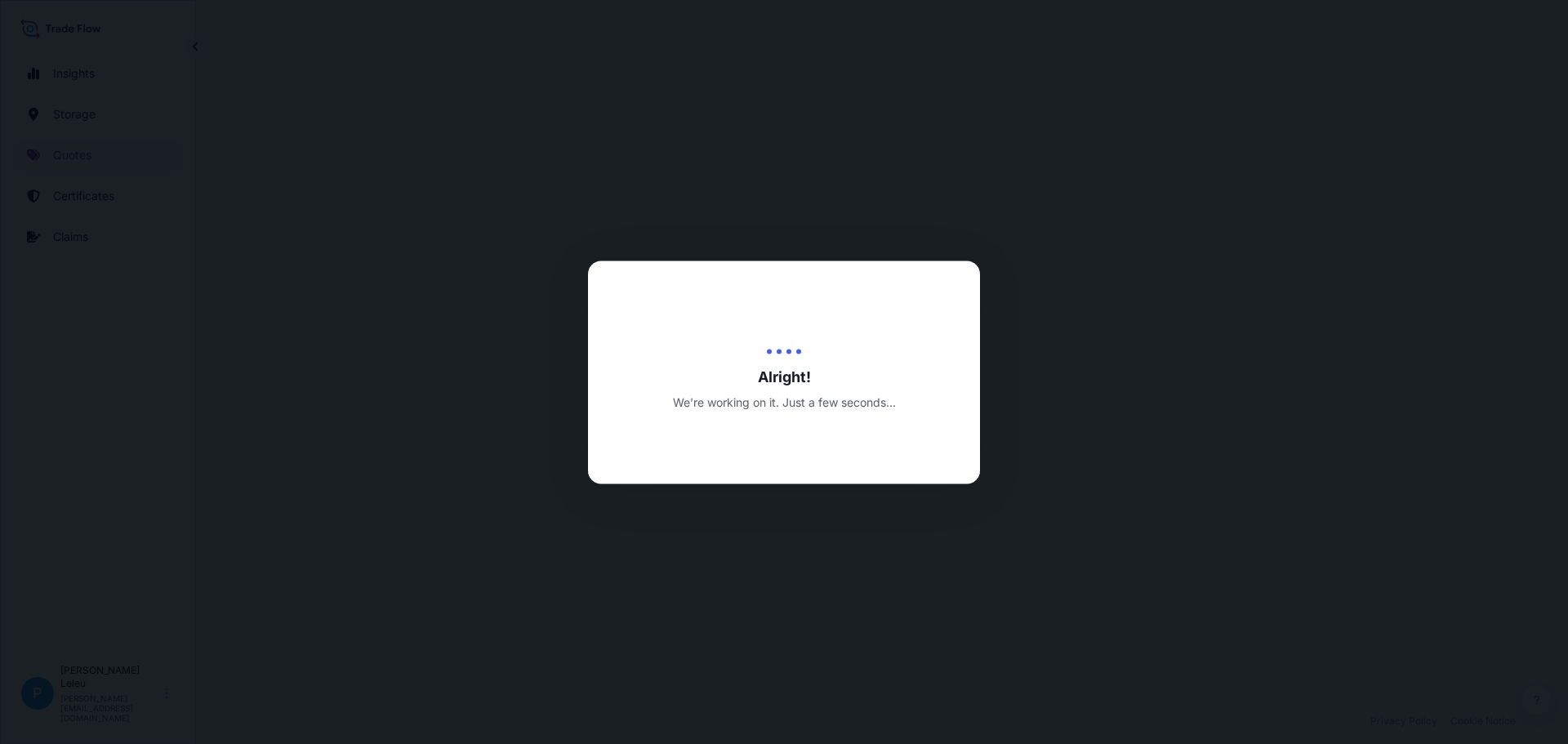
select select "Road / [GEOGRAPHIC_DATA]"
select select "Water"
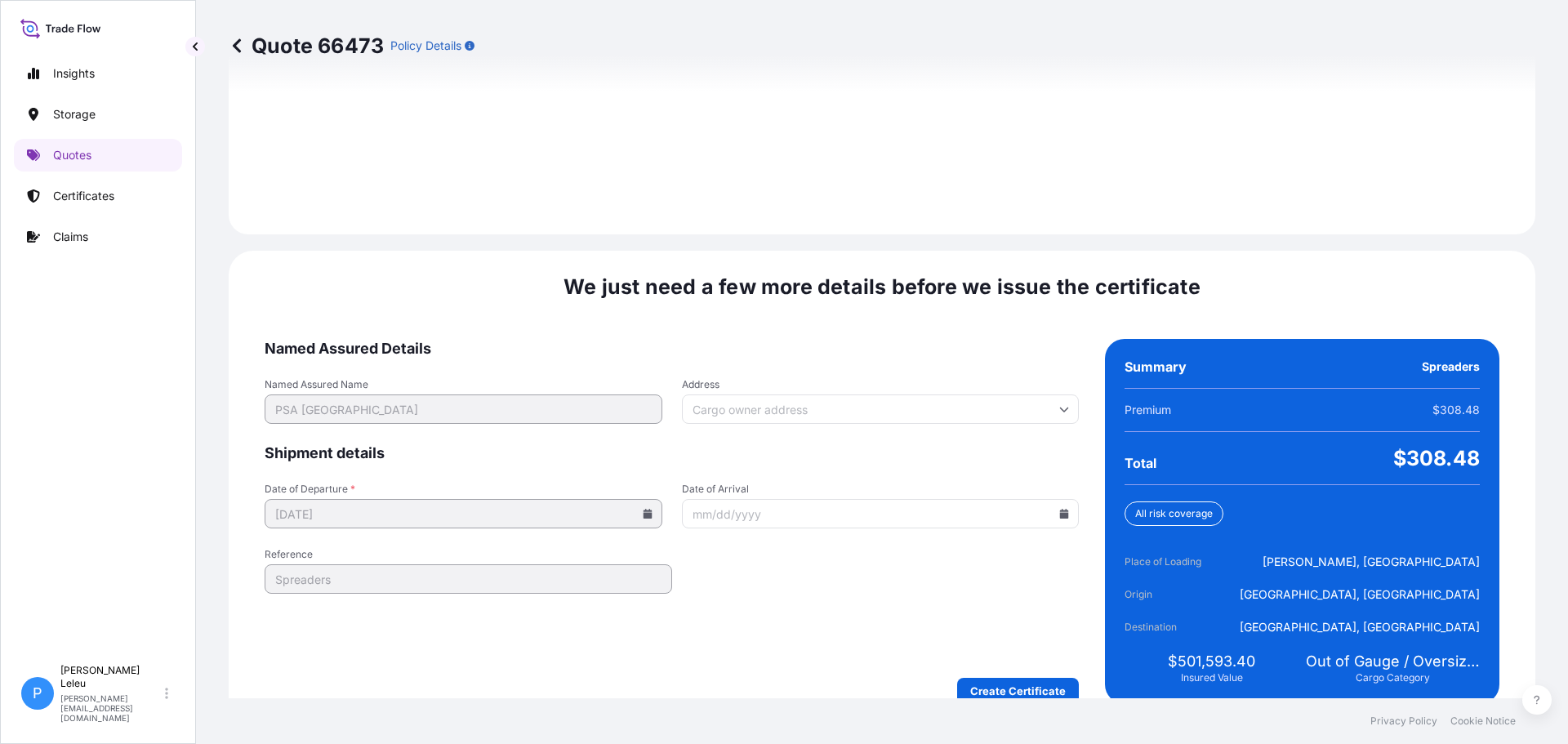
scroll to position [2510, 0]
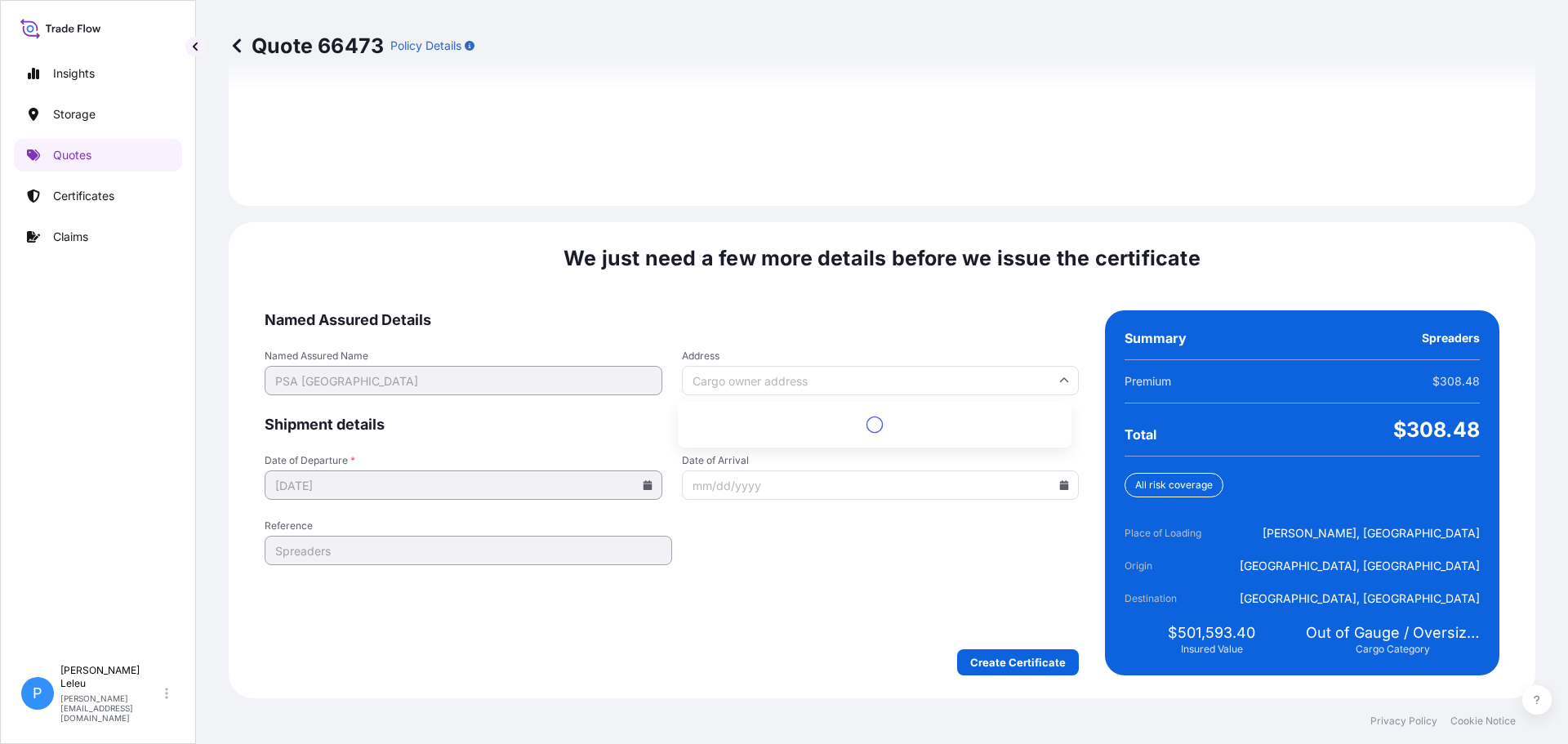
click at [859, 386] on input "Address" at bounding box center [881, 380] width 398 height 29
click at [763, 382] on input "Address" at bounding box center [881, 380] width 398 height 29
click at [794, 424] on div "Please type and select an option" at bounding box center [875, 416] width 381 height 16
click at [796, 382] on input "Address" at bounding box center [881, 380] width 398 height 29
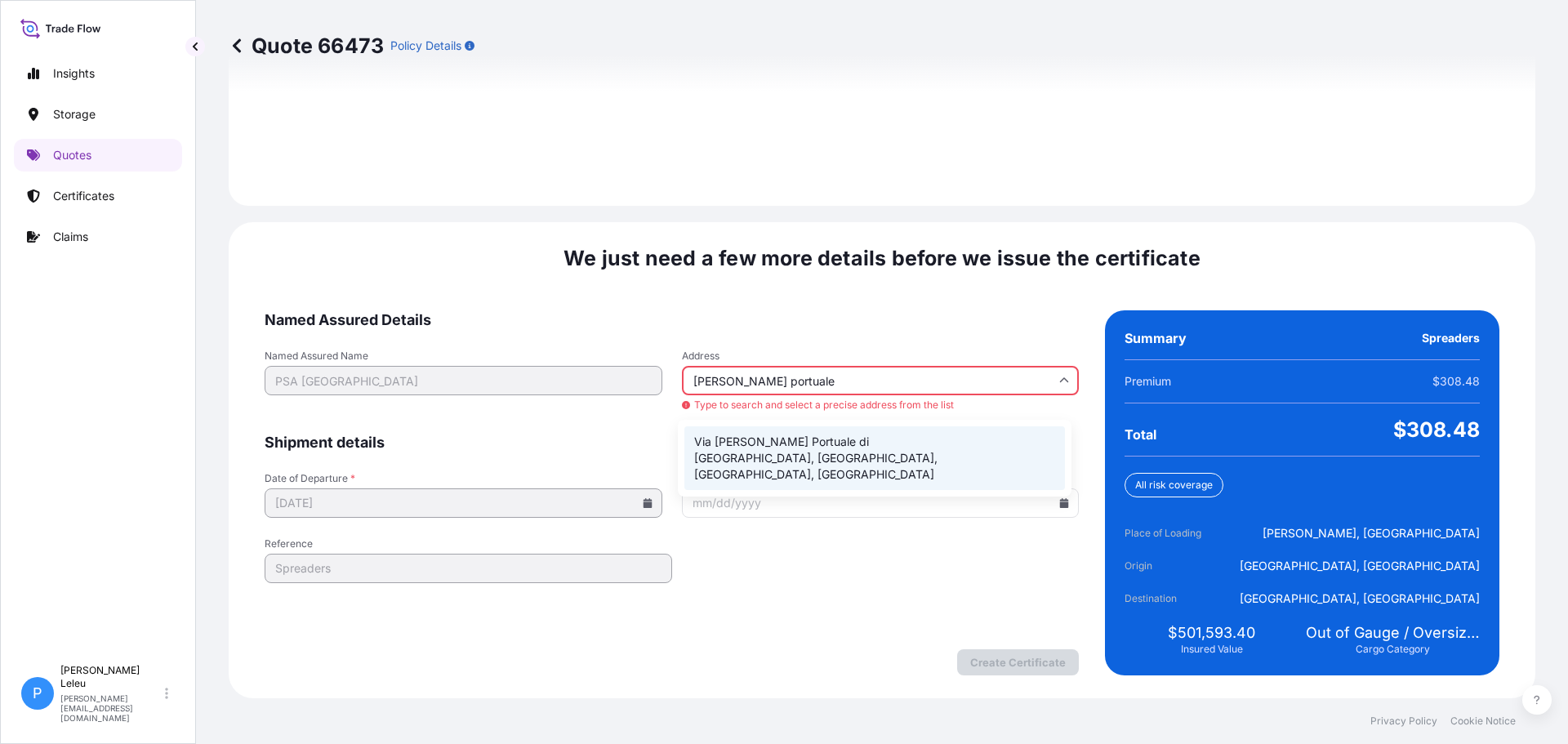
click at [832, 441] on li "Via [PERSON_NAME] Portuale di [GEOGRAPHIC_DATA], [GEOGRAPHIC_DATA], [GEOGRAPHIC…" at bounding box center [875, 458] width 381 height 64
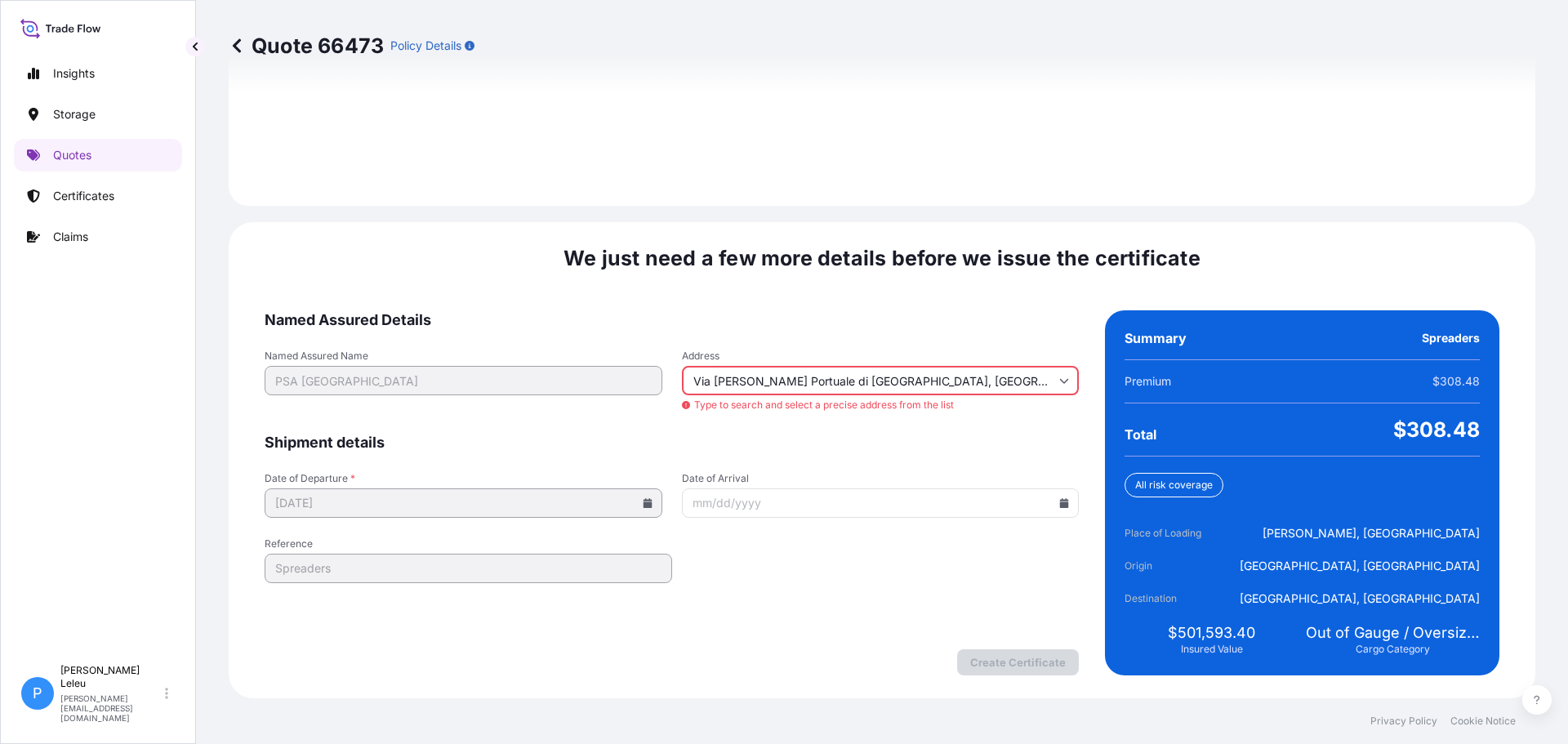
type input "Via [PERSON_NAME] Portuale di [GEOGRAPHIC_DATA], [GEOGRAPHIC_DATA][PERSON_NAME]…"
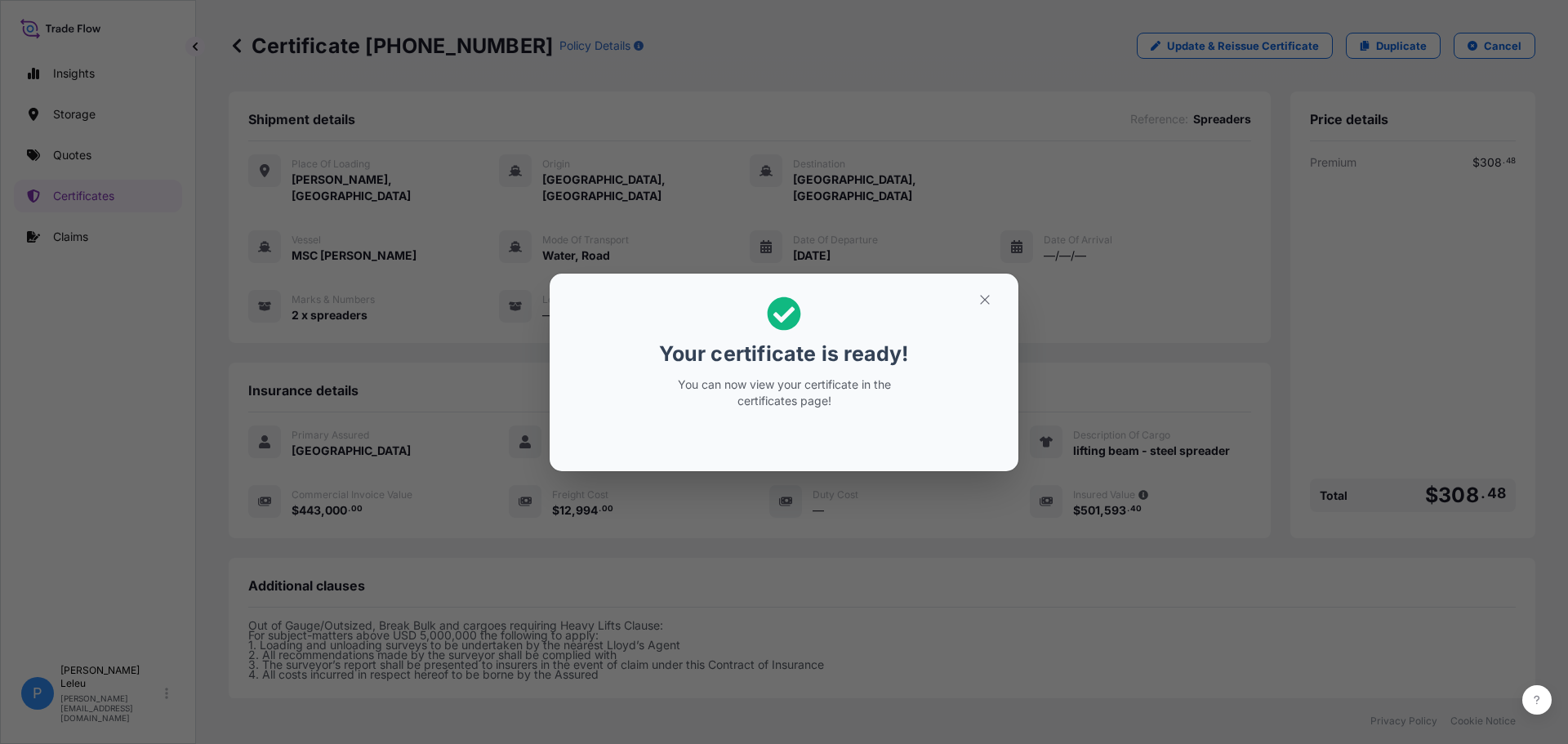
click at [1042, 418] on div "Your certificate is ready! You can now view your certificate in the certificate…" at bounding box center [784, 372] width 1568 height 744
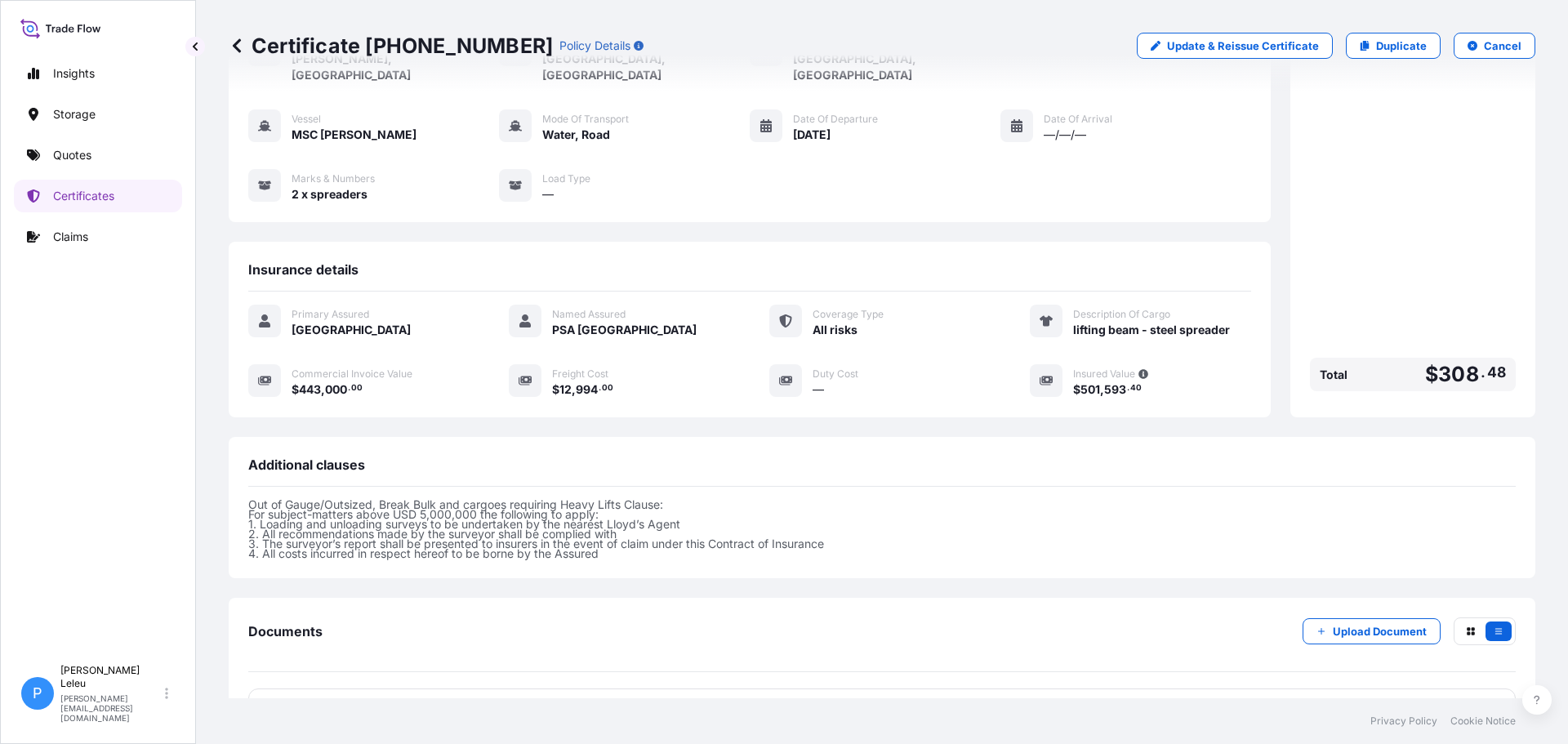
scroll to position [259, 0]
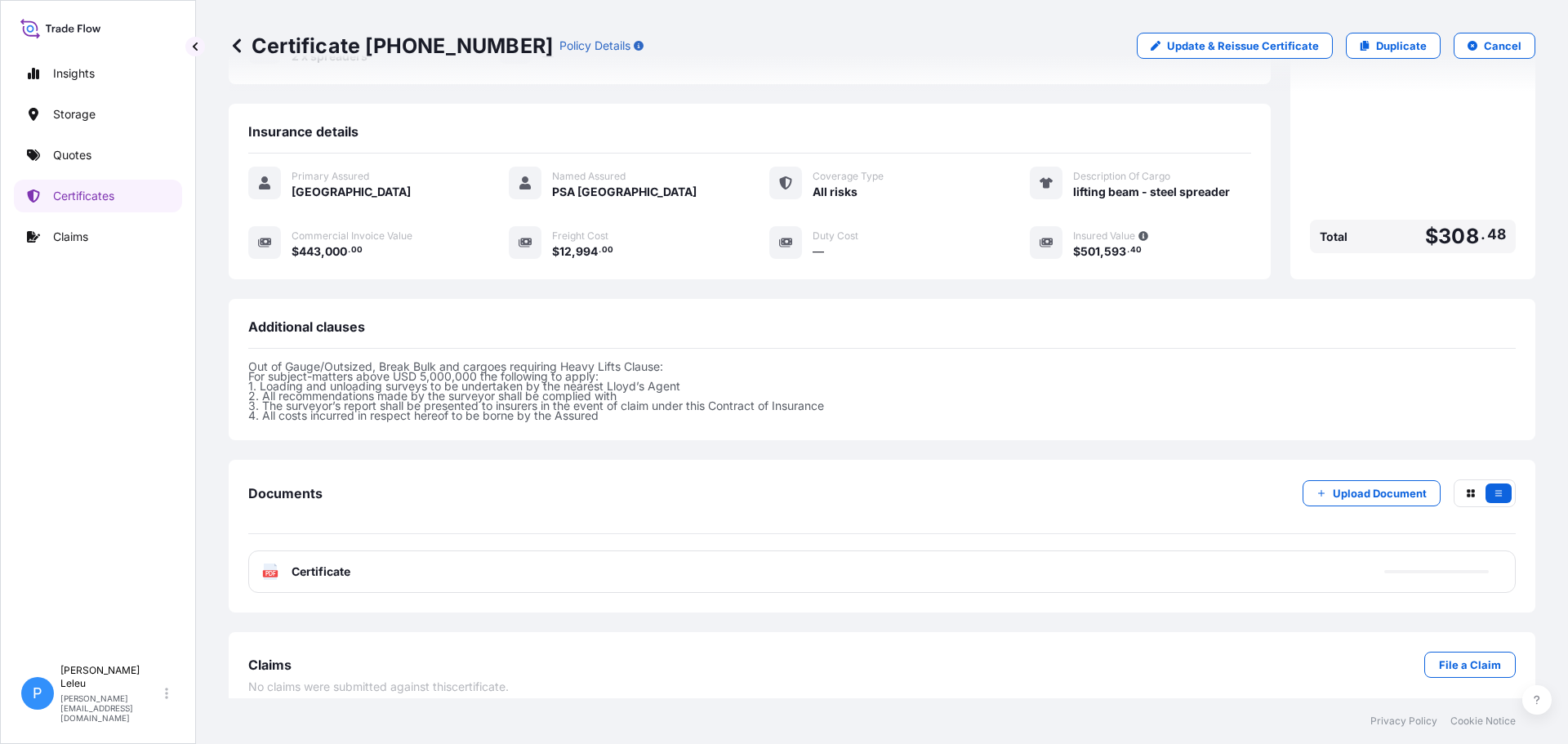
click at [1046, 550] on div "PDF Certificate" at bounding box center [882, 571] width 1268 height 43
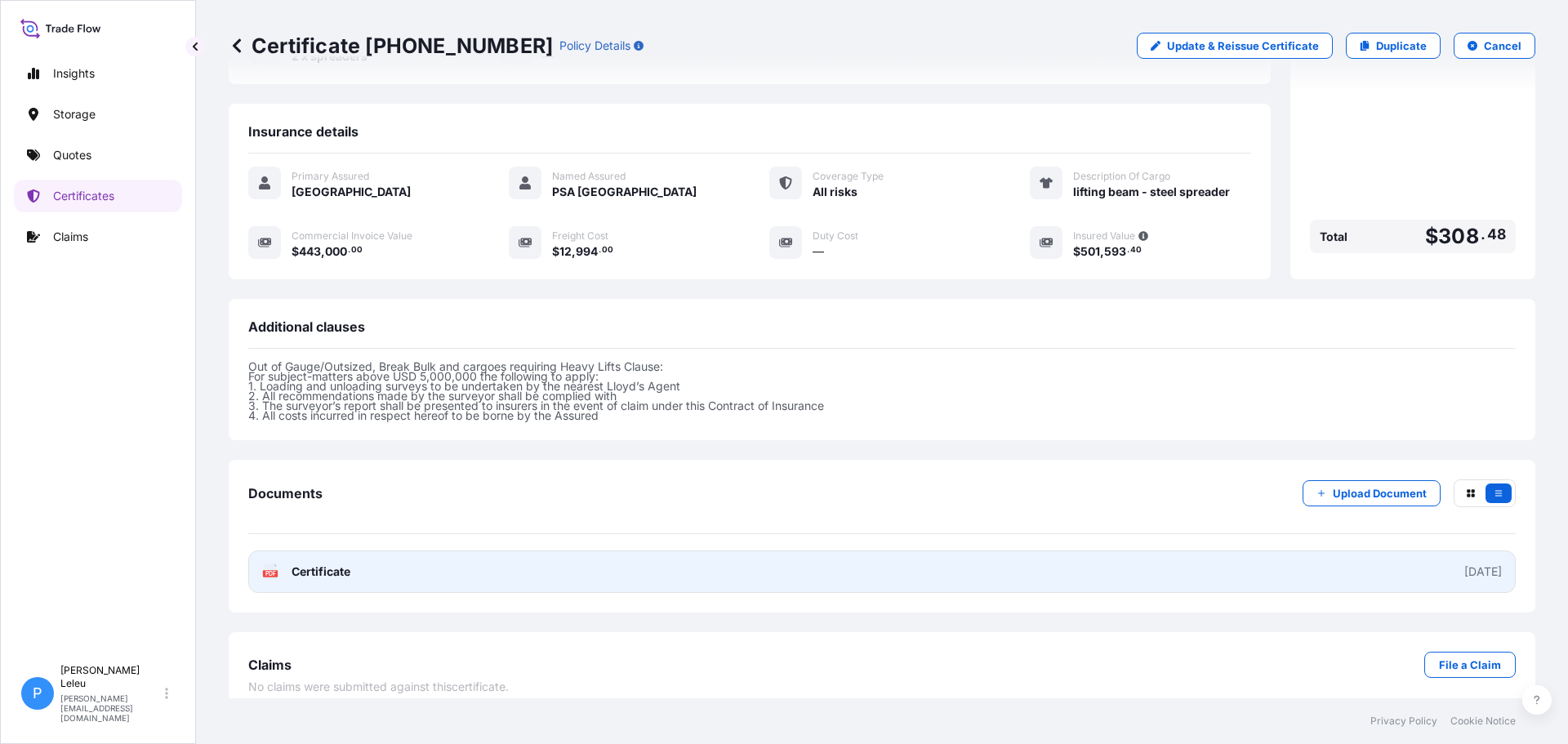
click at [551, 565] on link "PDF Certificate [DATE]" at bounding box center [882, 571] width 1268 height 43
